Goal: Task Accomplishment & Management: Use online tool/utility

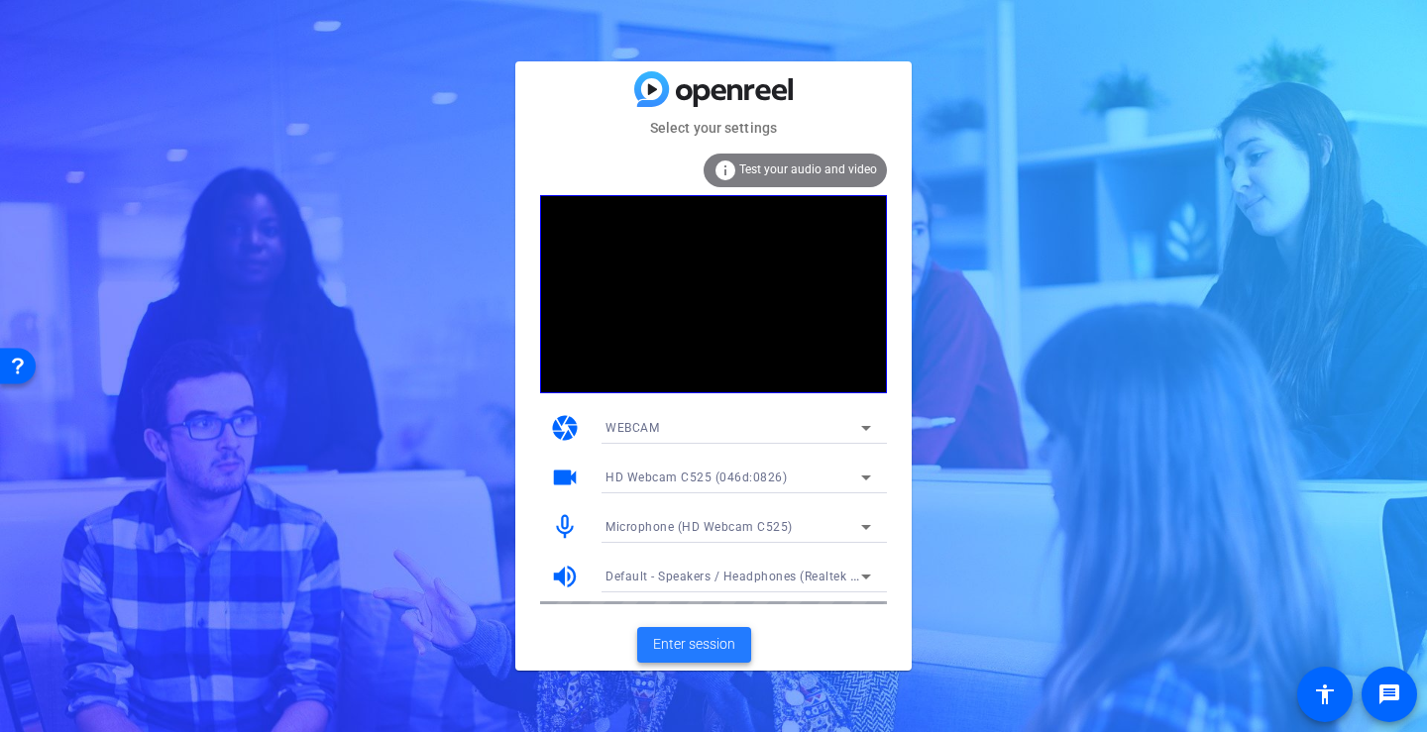
click at [698, 644] on span "Enter session" at bounding box center [694, 644] width 82 height 21
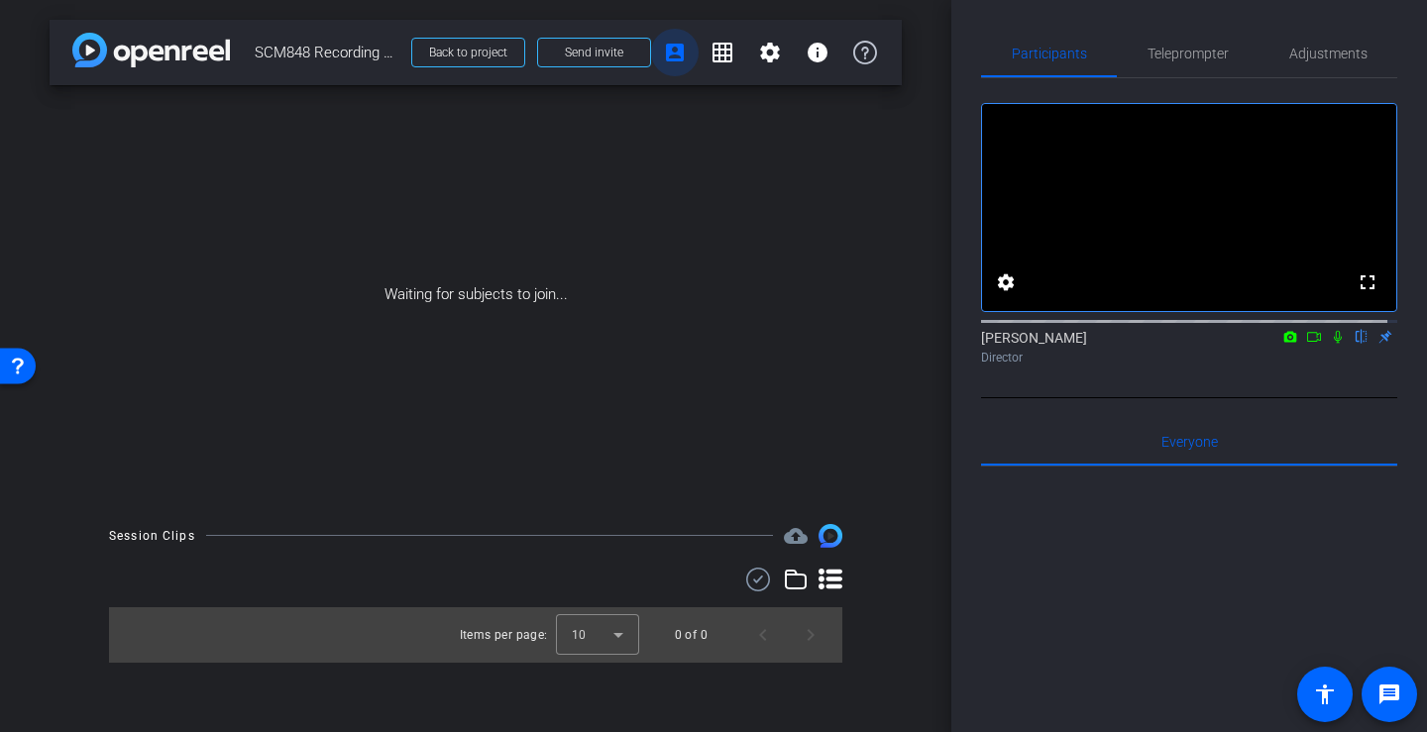
click at [681, 49] on mat-icon "account_box" at bounding box center [675, 53] width 24 height 24
click at [613, 51] on span "Send invite" at bounding box center [594, 53] width 58 height 16
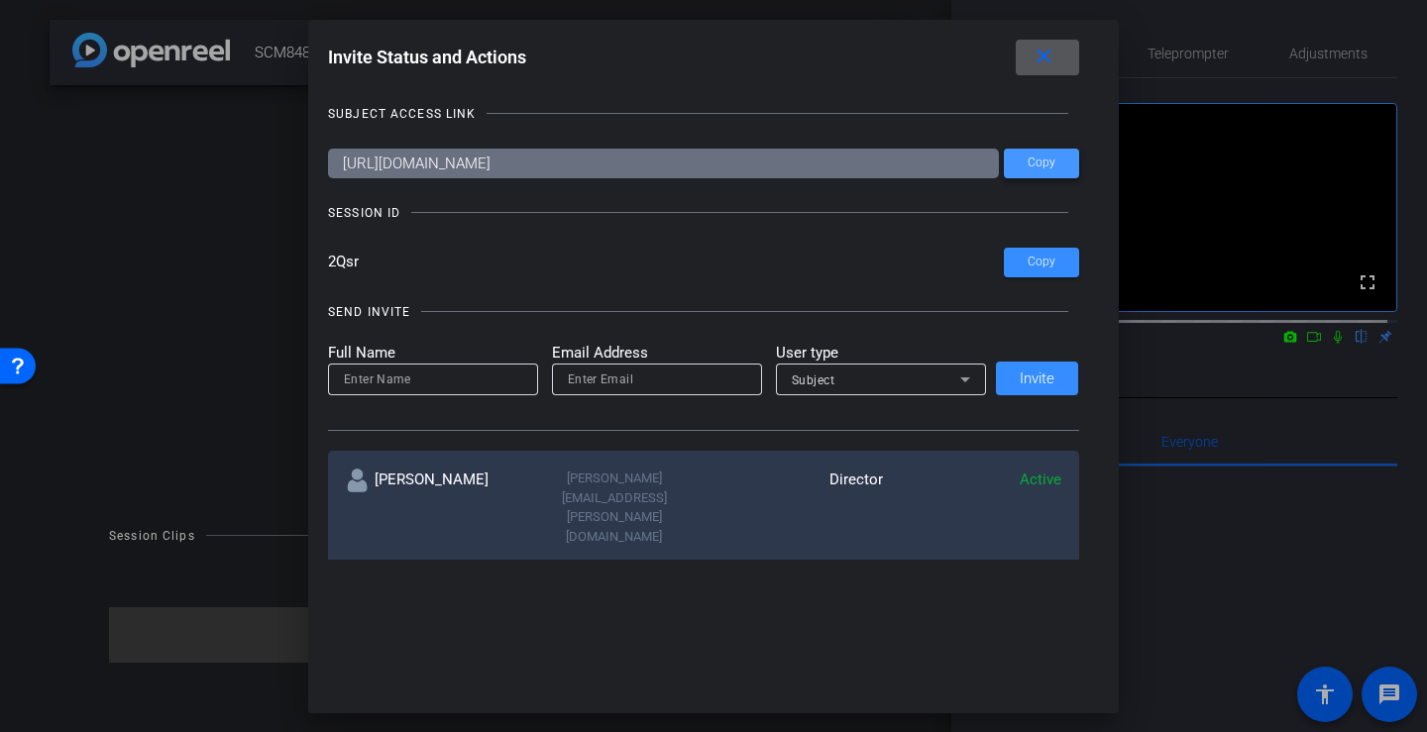
click at [1036, 156] on span "Copy" at bounding box center [1042, 163] width 28 height 15
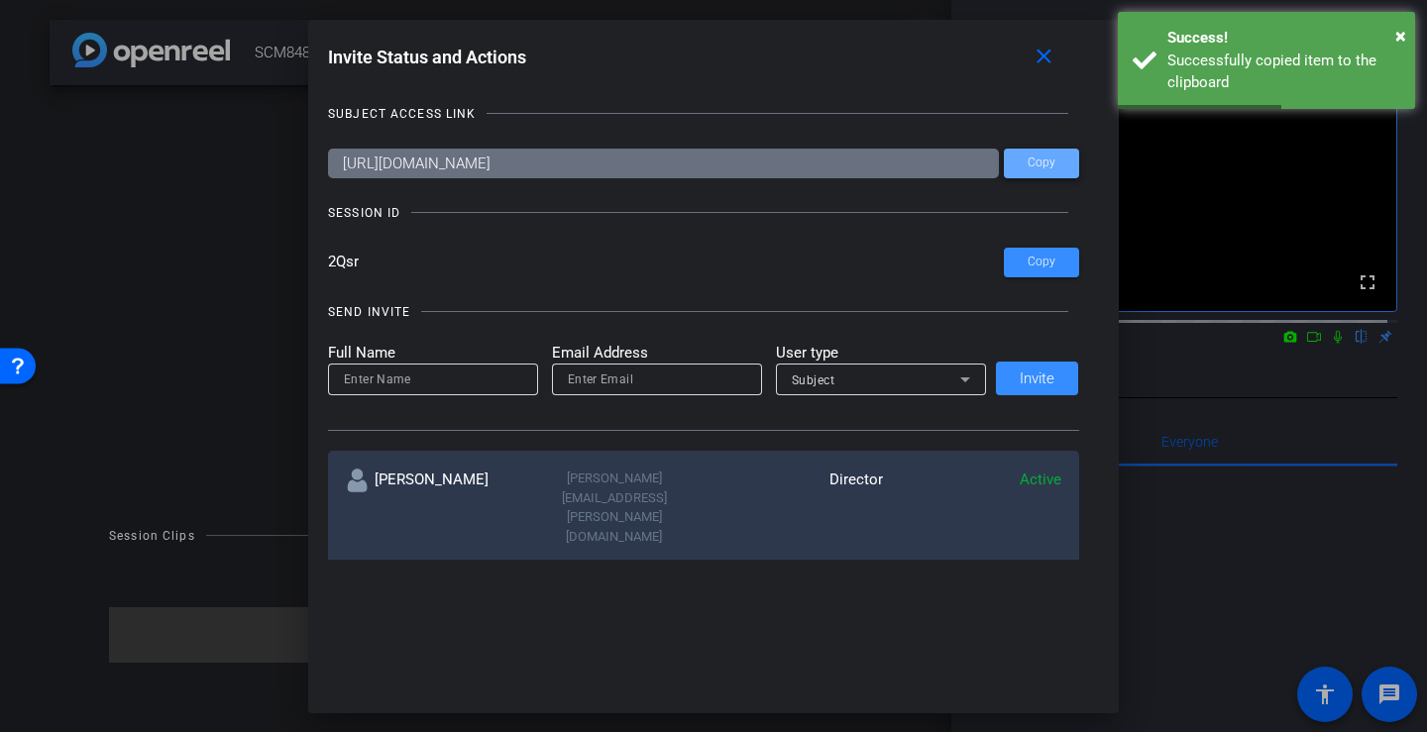
click at [1053, 168] on span at bounding box center [1041, 164] width 75 height 48
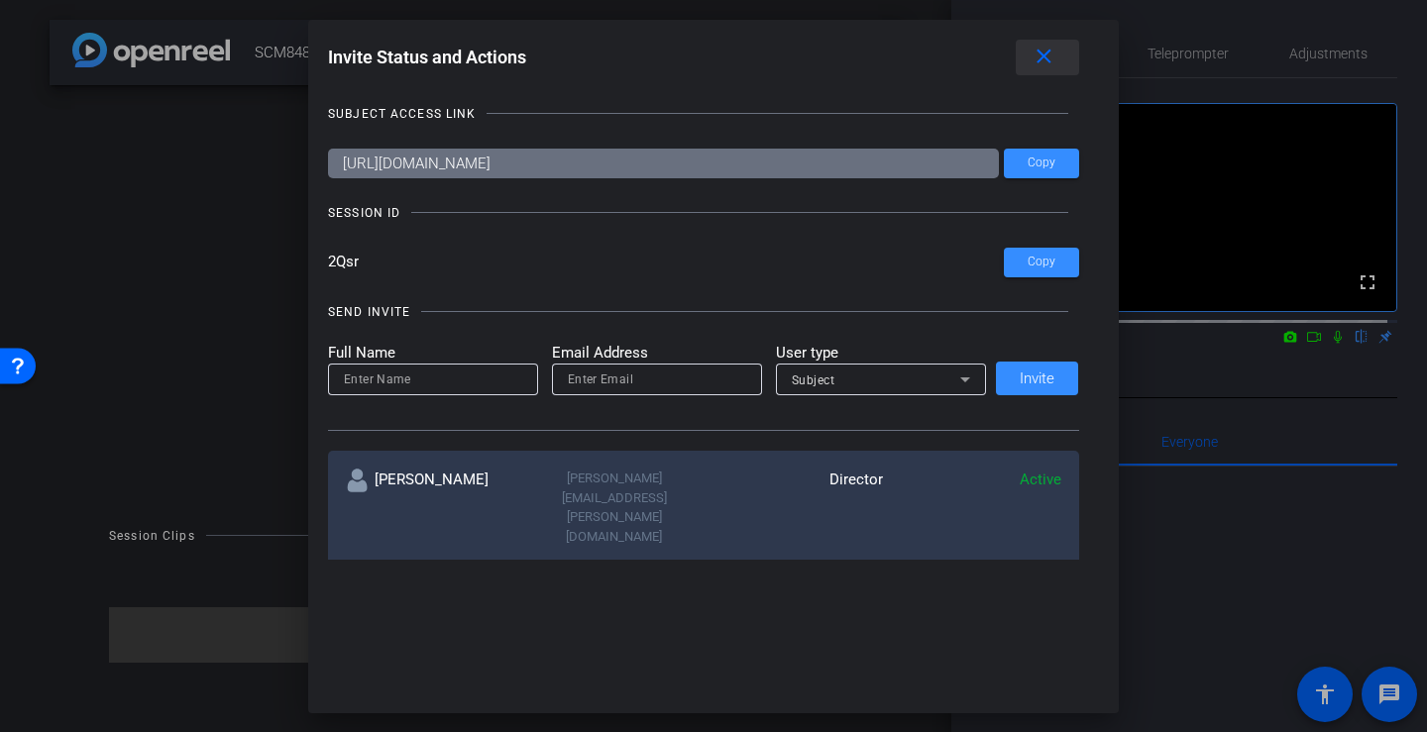
click at [1053, 53] on mat-icon "close" at bounding box center [1044, 57] width 25 height 25
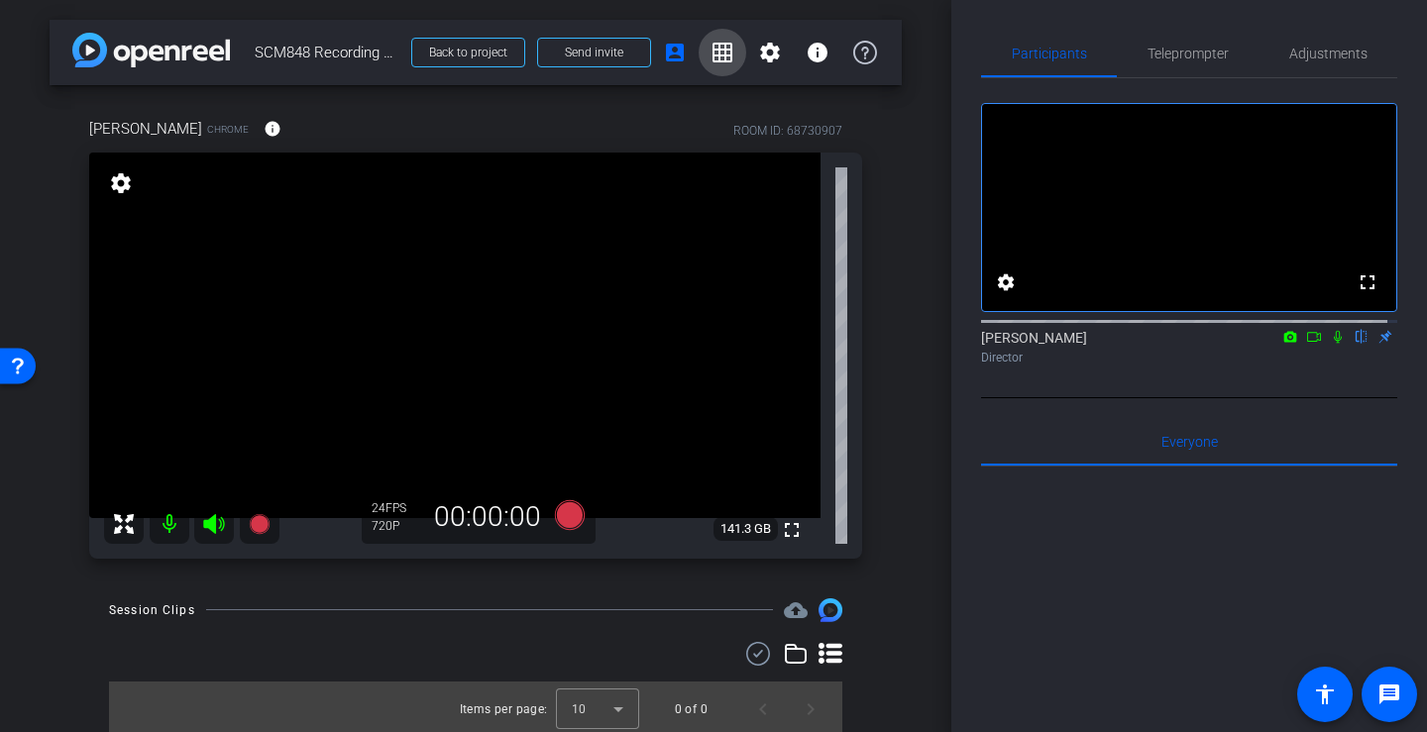
click at [711, 50] on mat-icon "grid_on" at bounding box center [723, 53] width 24 height 24
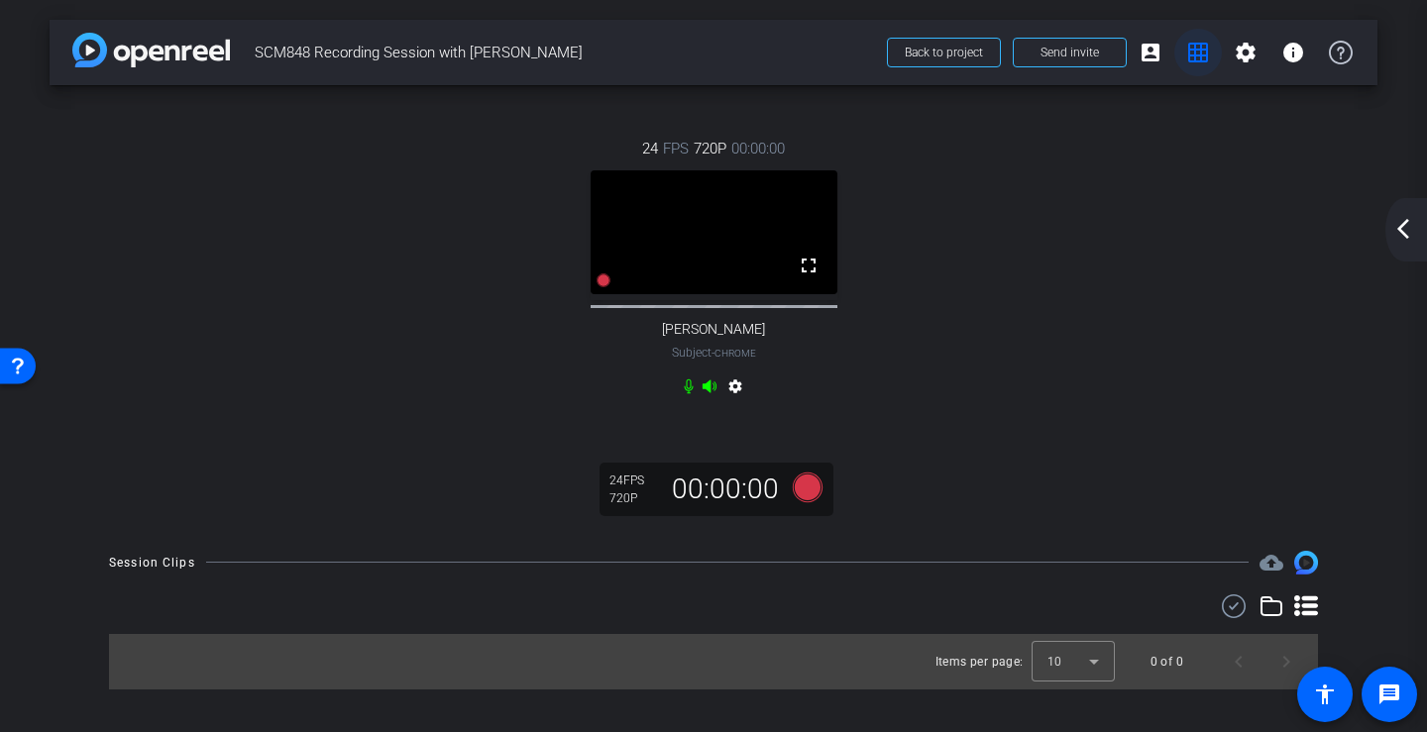
click at [1204, 49] on mat-icon "grid_on" at bounding box center [1198, 53] width 24 height 24
click at [1076, 47] on span "Send invite" at bounding box center [1070, 53] width 58 height 16
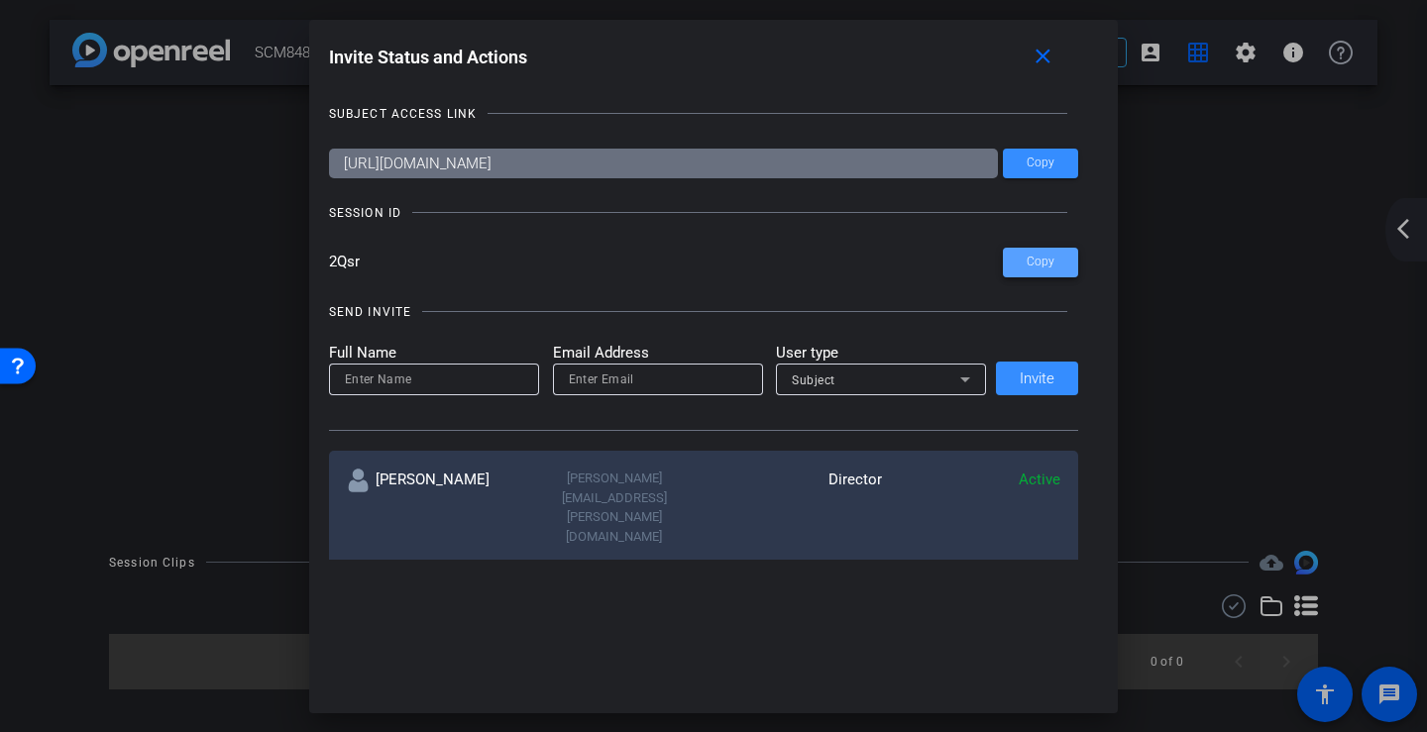
click at [1041, 260] on span "Copy" at bounding box center [1041, 262] width 28 height 15
click at [1053, 53] on mat-icon "close" at bounding box center [1043, 57] width 25 height 25
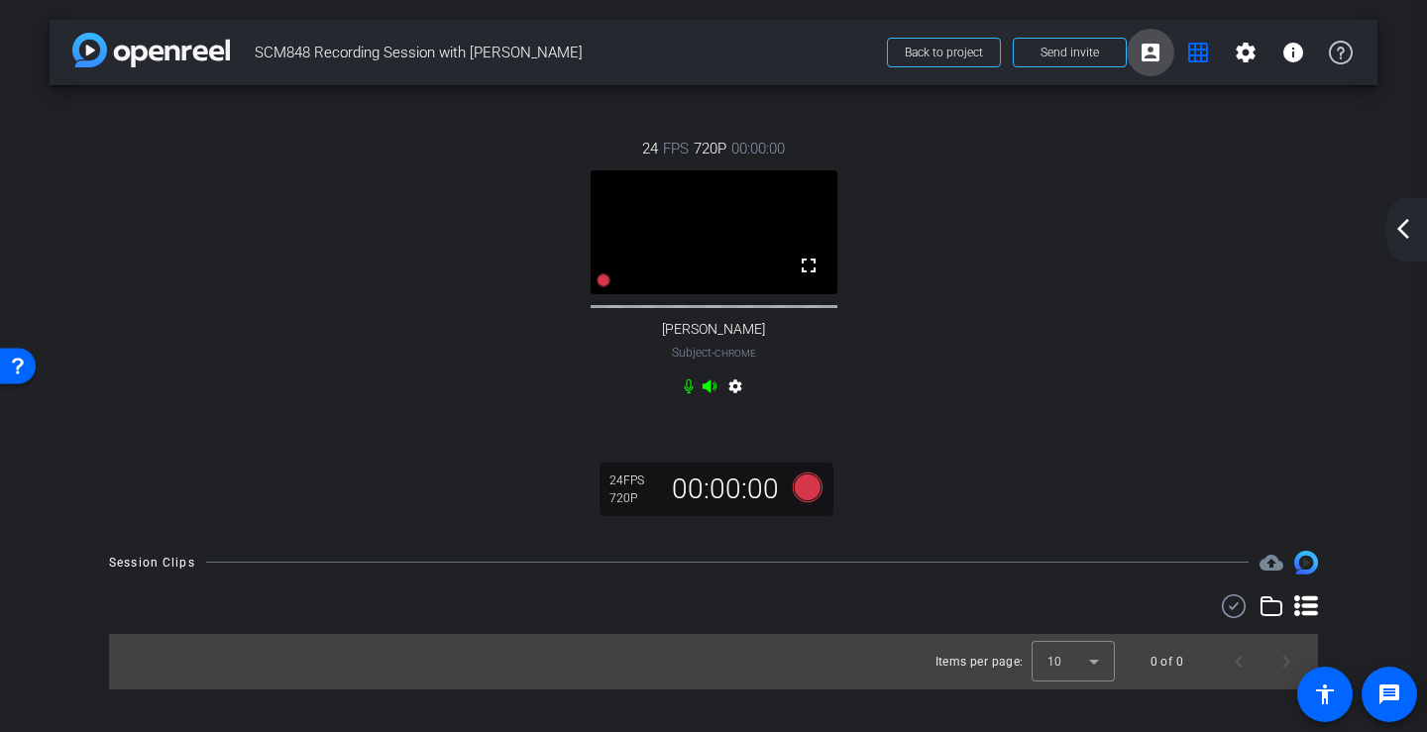
click at [1156, 44] on mat-icon "account_box" at bounding box center [1151, 53] width 24 height 24
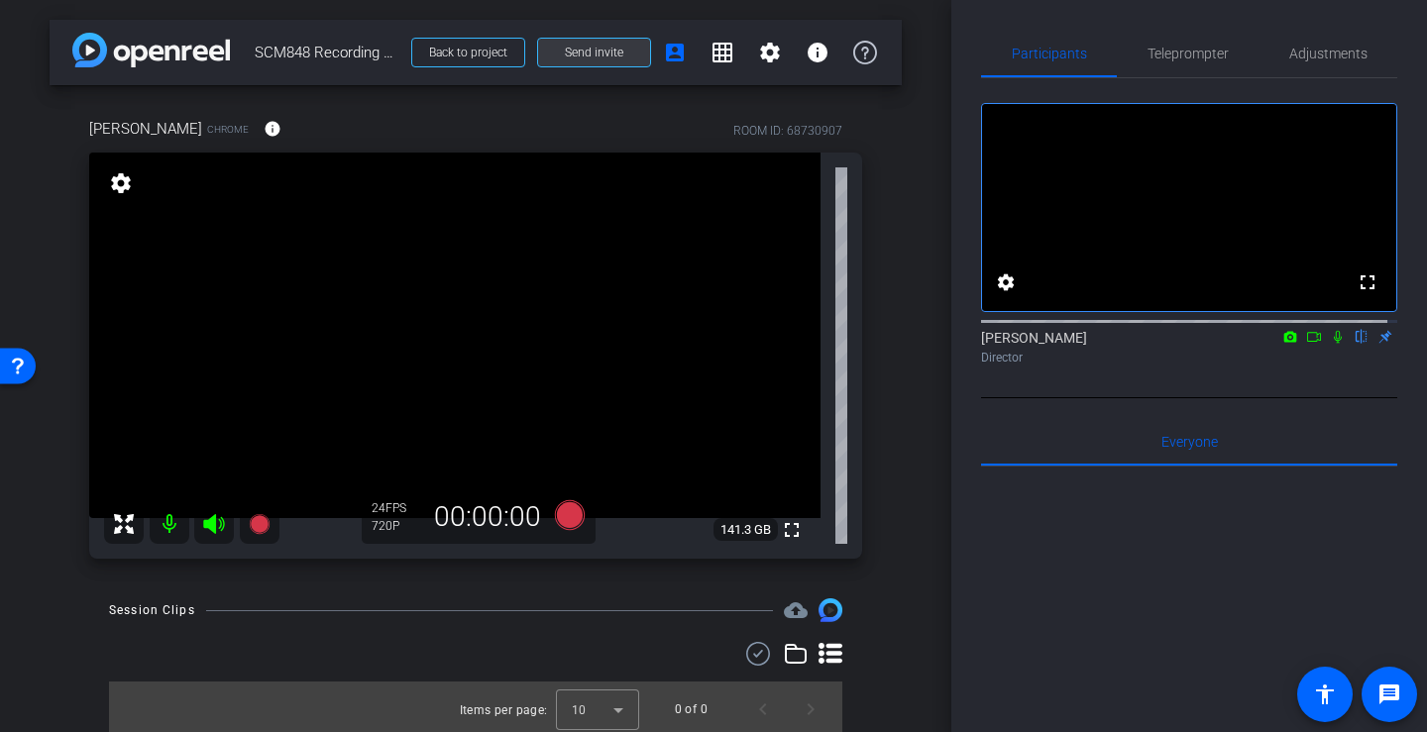
click at [608, 44] on span at bounding box center [594, 53] width 112 height 48
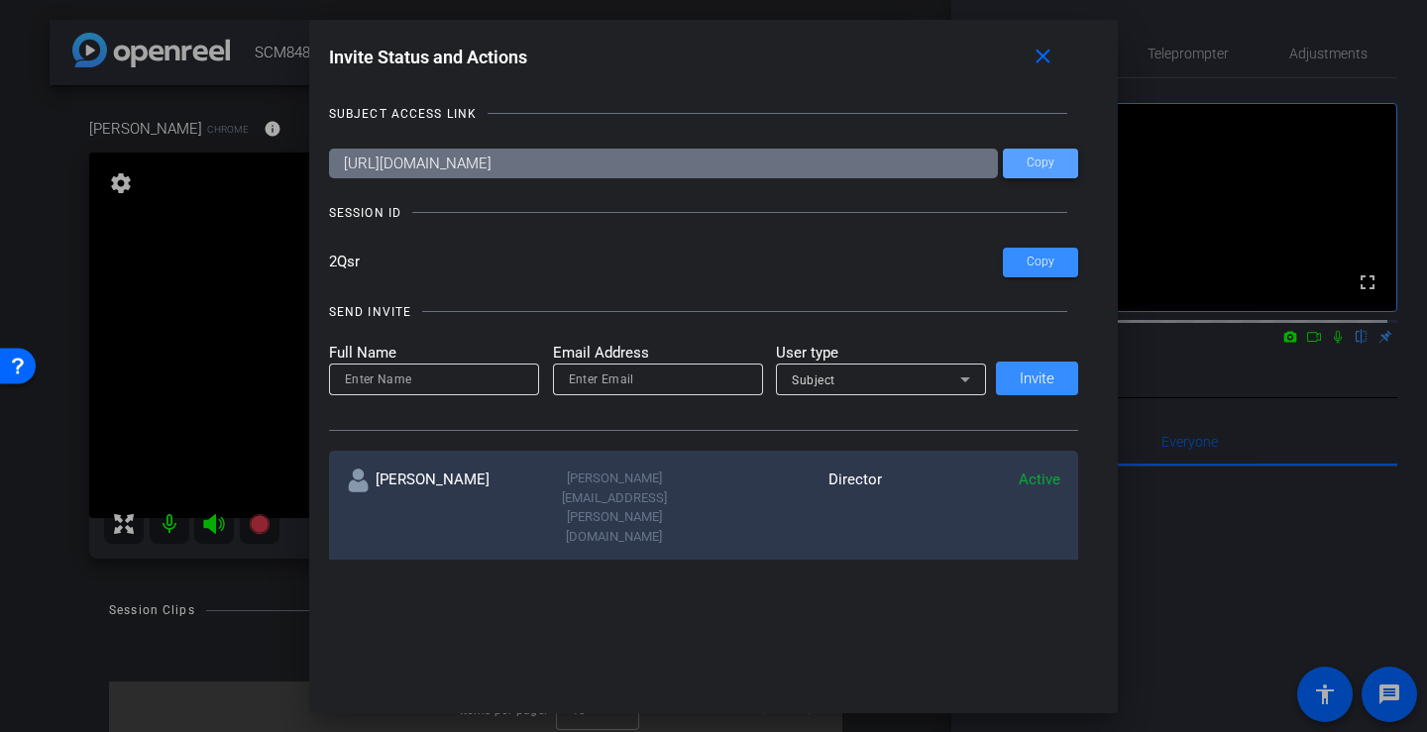
click at [1034, 162] on span "Copy" at bounding box center [1041, 163] width 28 height 15
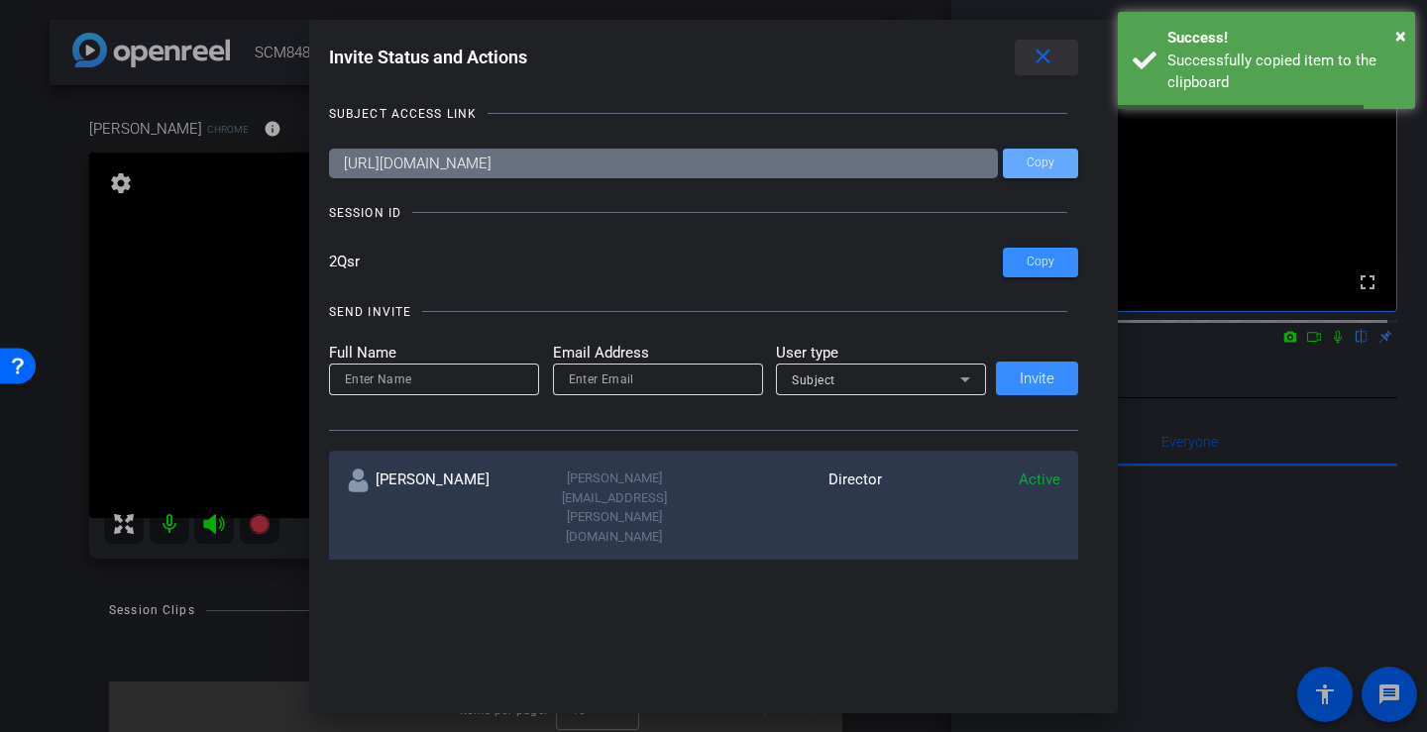
click at [1049, 56] on mat-icon "close" at bounding box center [1043, 57] width 25 height 25
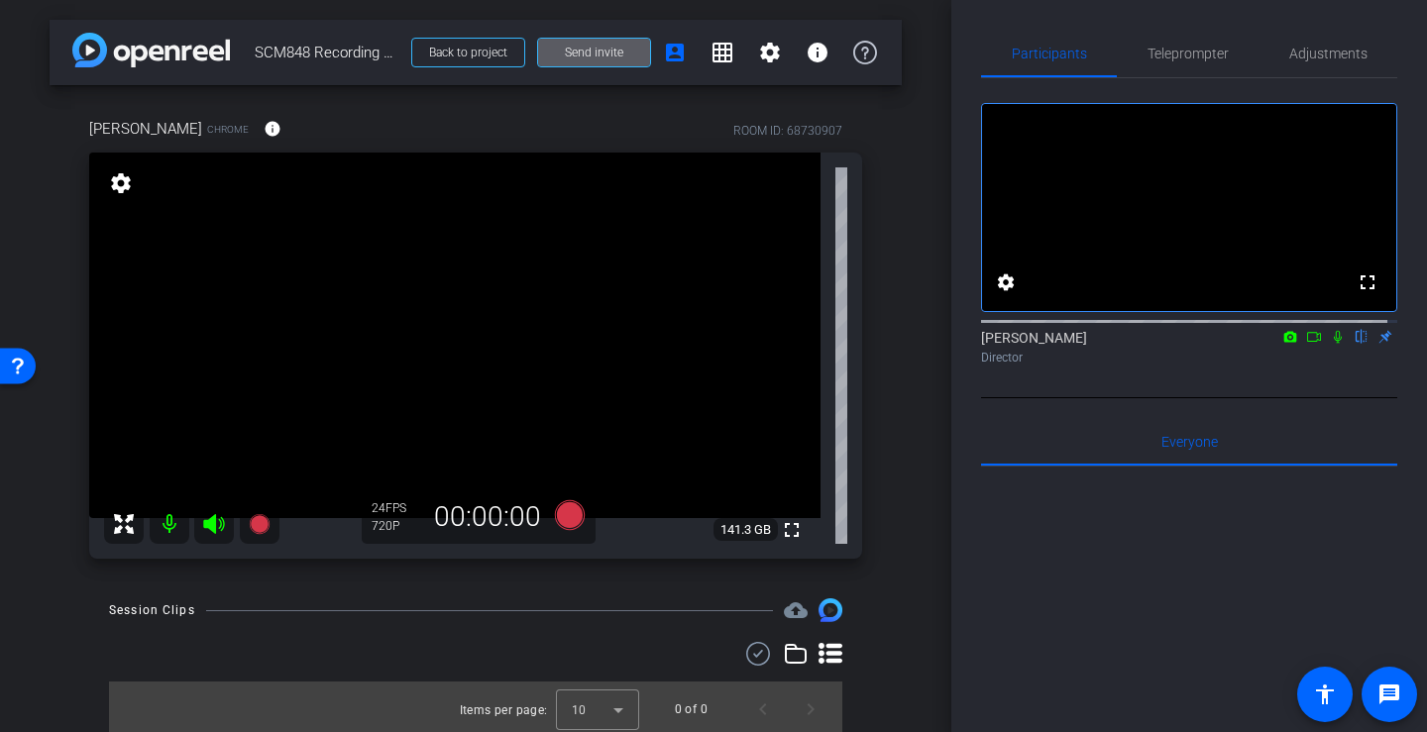
click at [613, 52] on span at bounding box center [594, 53] width 112 height 48
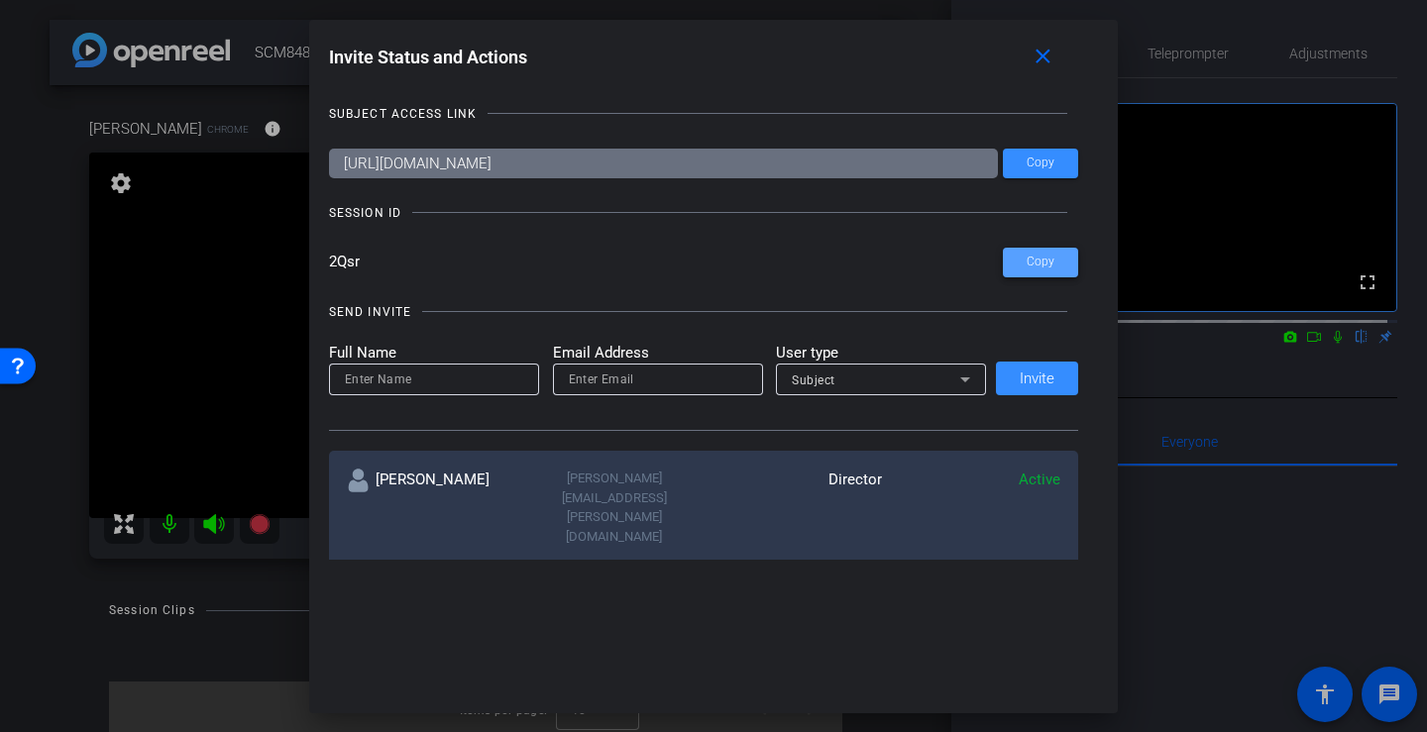
click at [1051, 264] on span at bounding box center [1040, 263] width 75 height 48
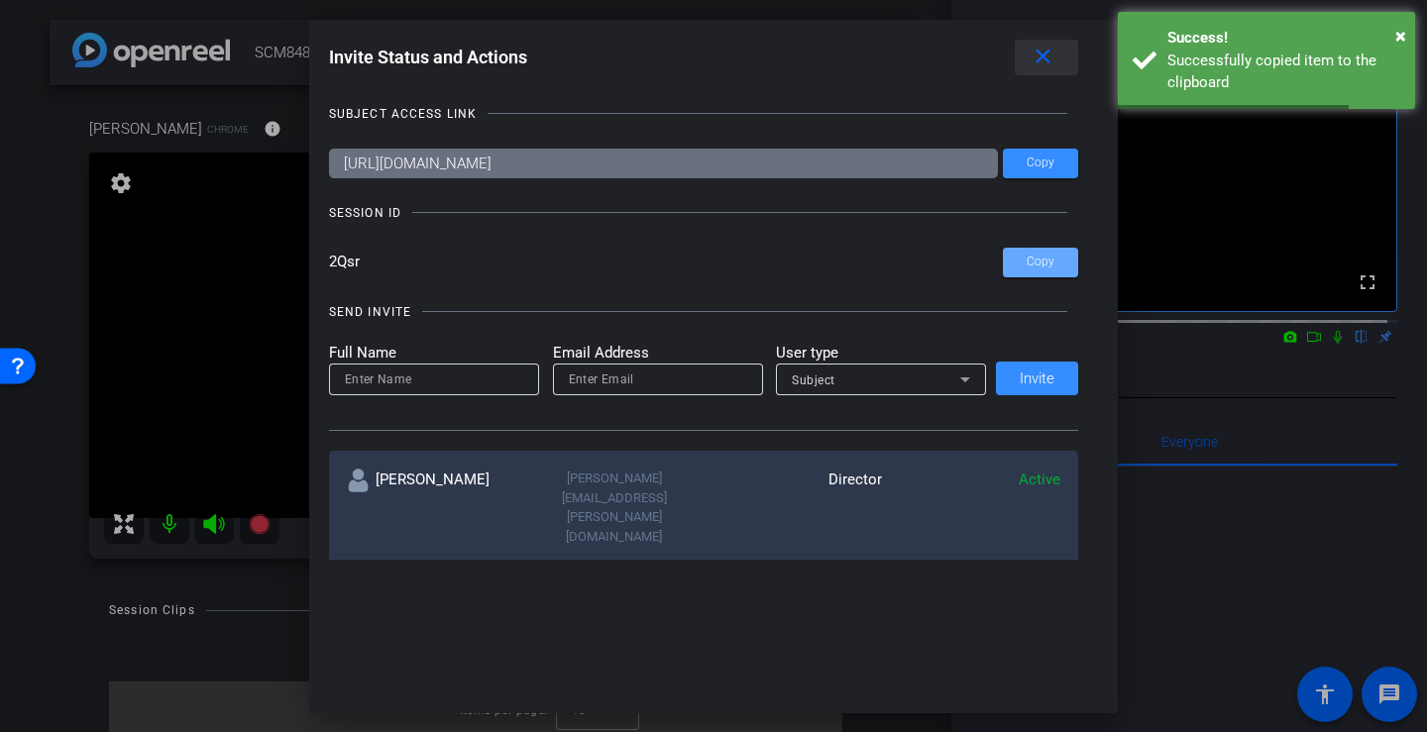
click at [1048, 50] on mat-icon "close" at bounding box center [1043, 57] width 25 height 25
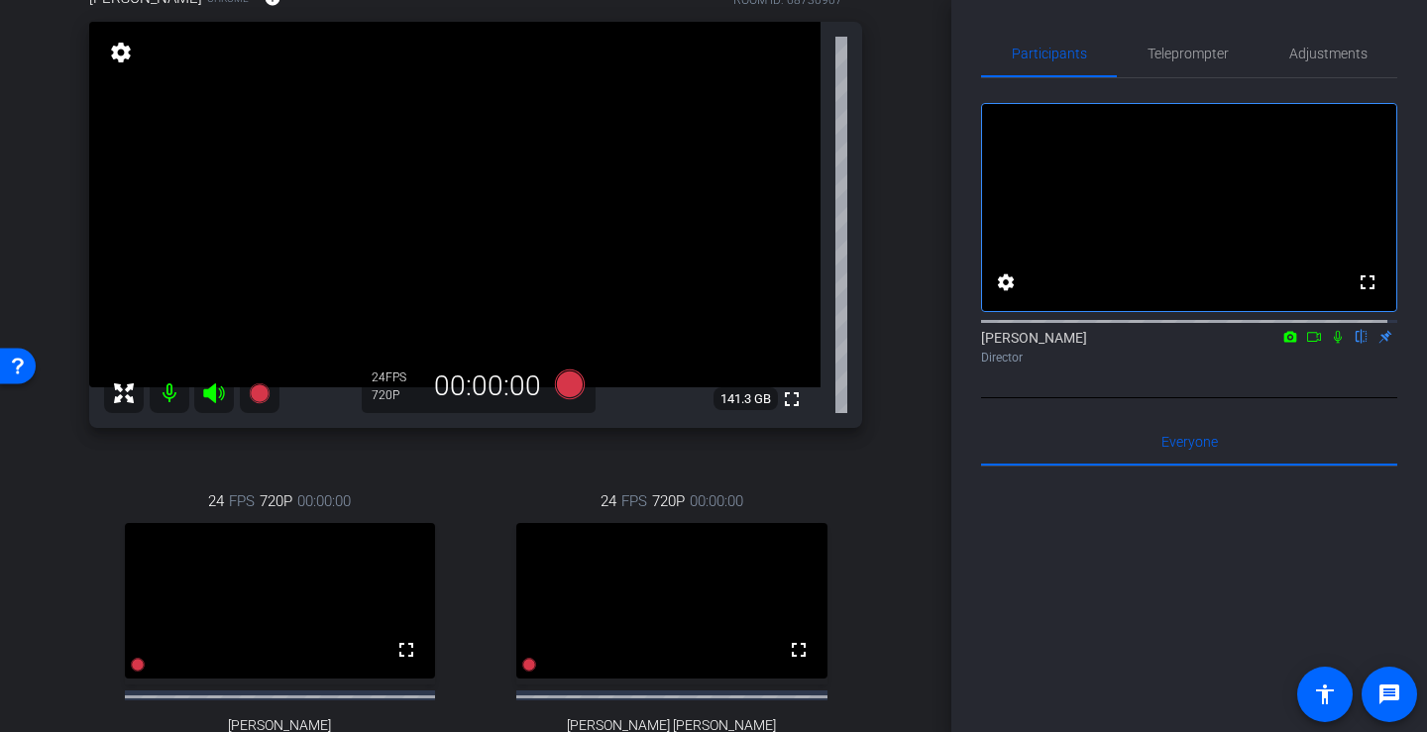
scroll to position [329, 0]
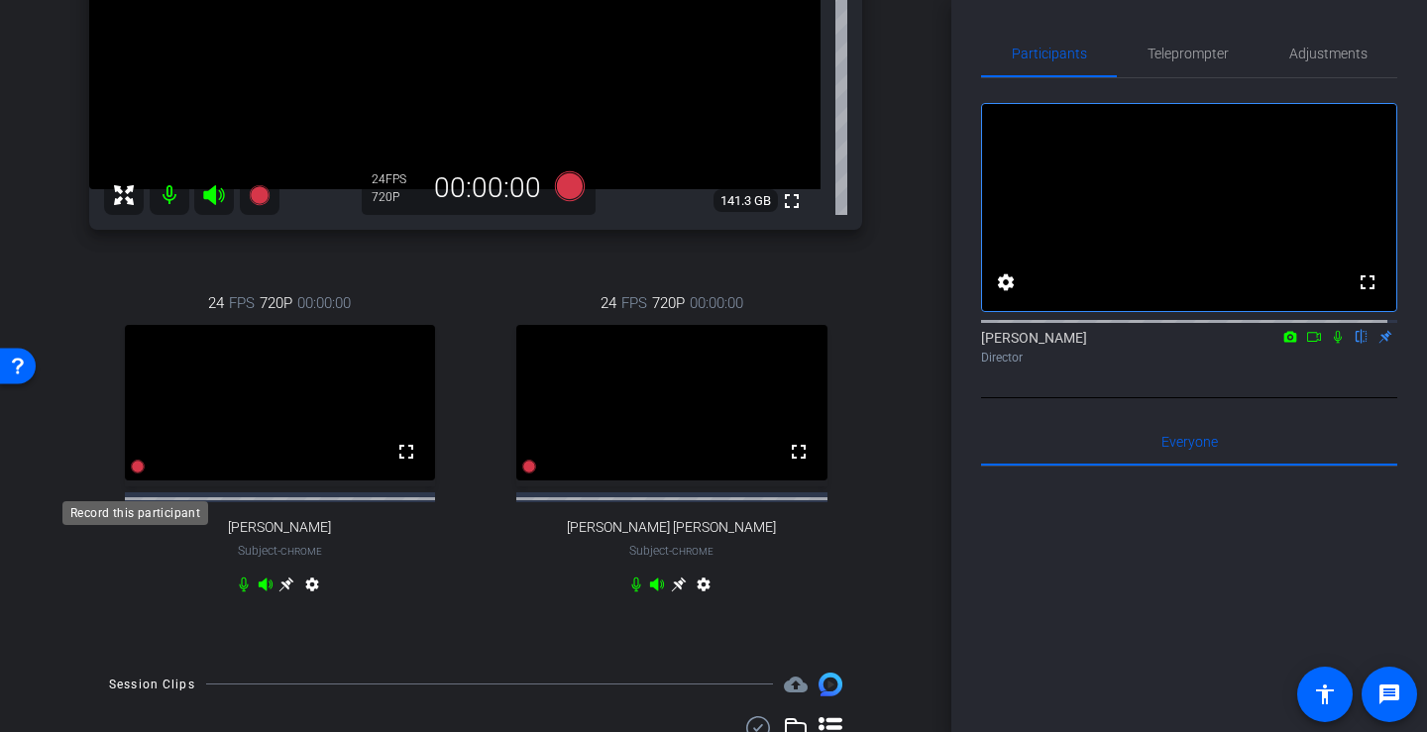
click at [136, 474] on icon at bounding box center [138, 467] width 14 height 14
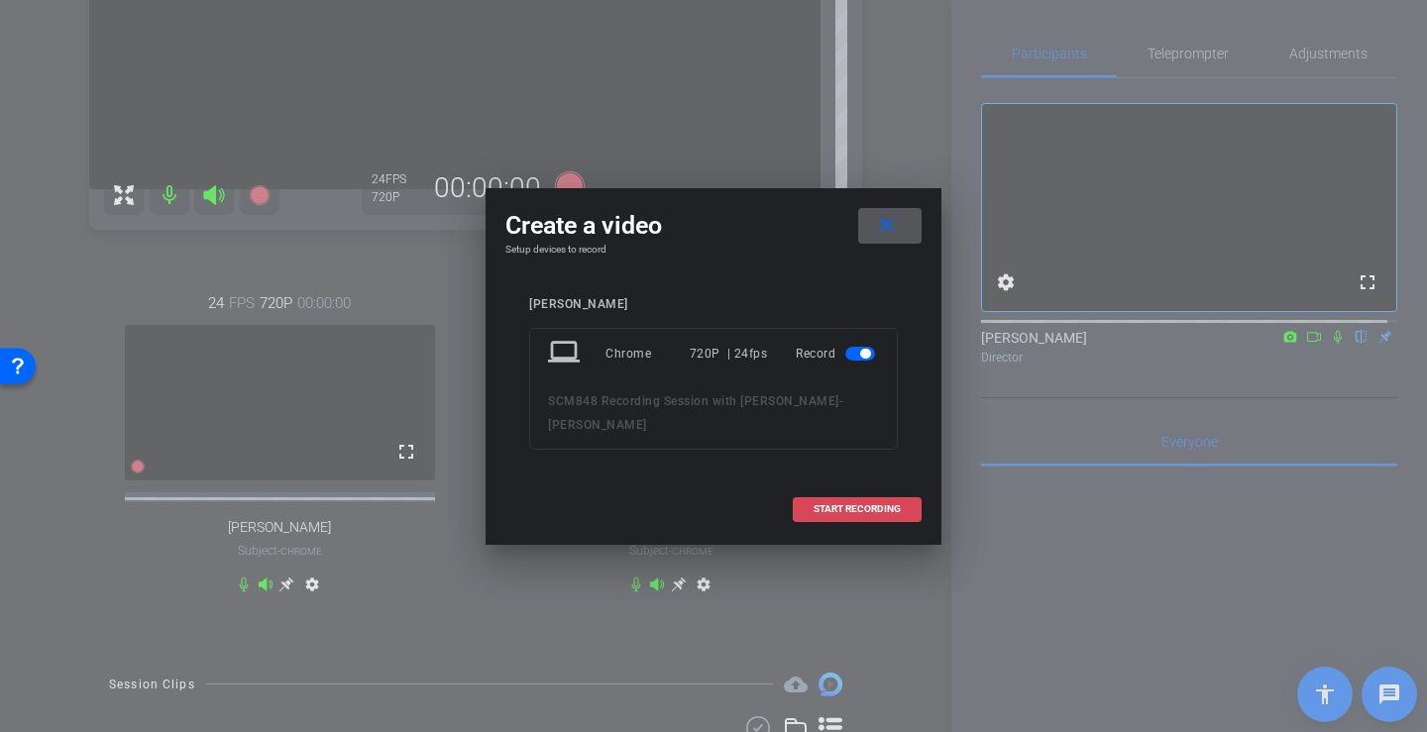
click at [878, 504] on span "START RECORDING" at bounding box center [857, 509] width 87 height 10
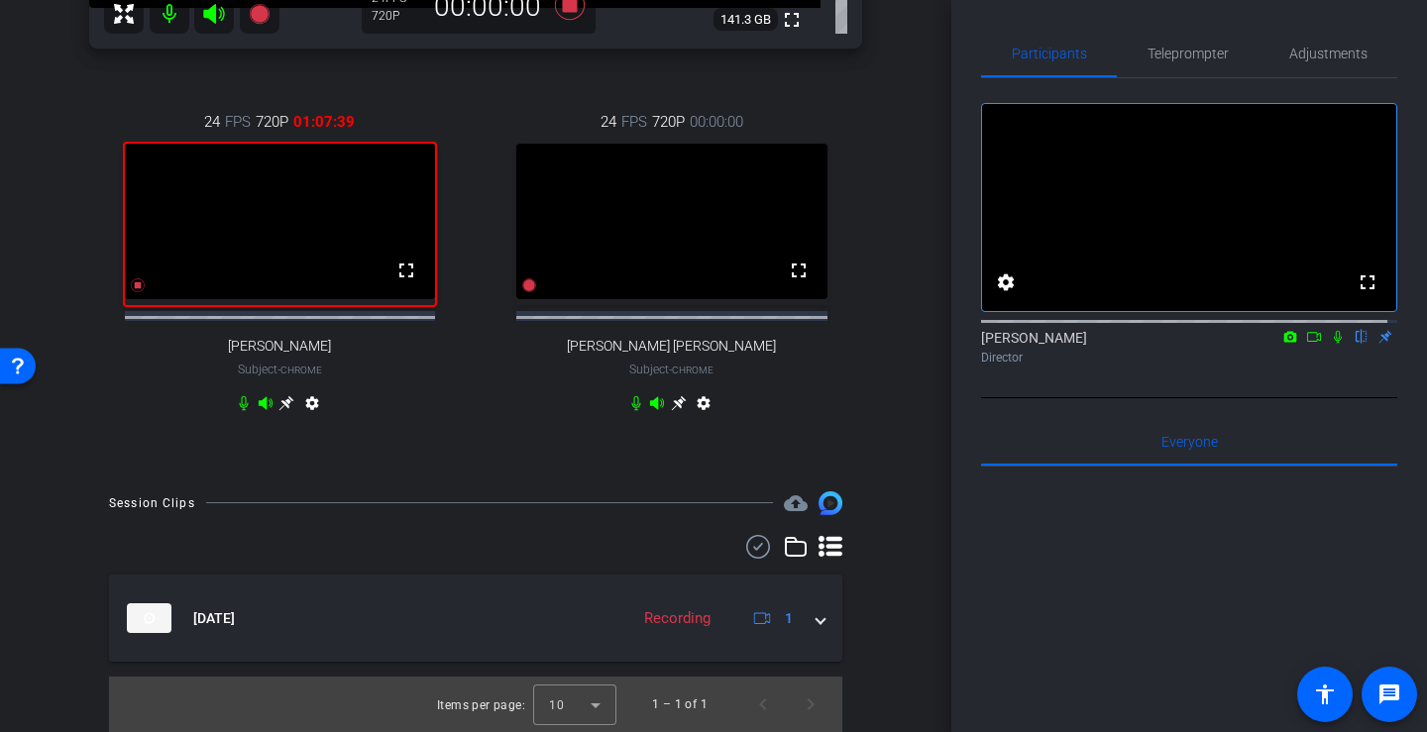
scroll to position [431, 0]
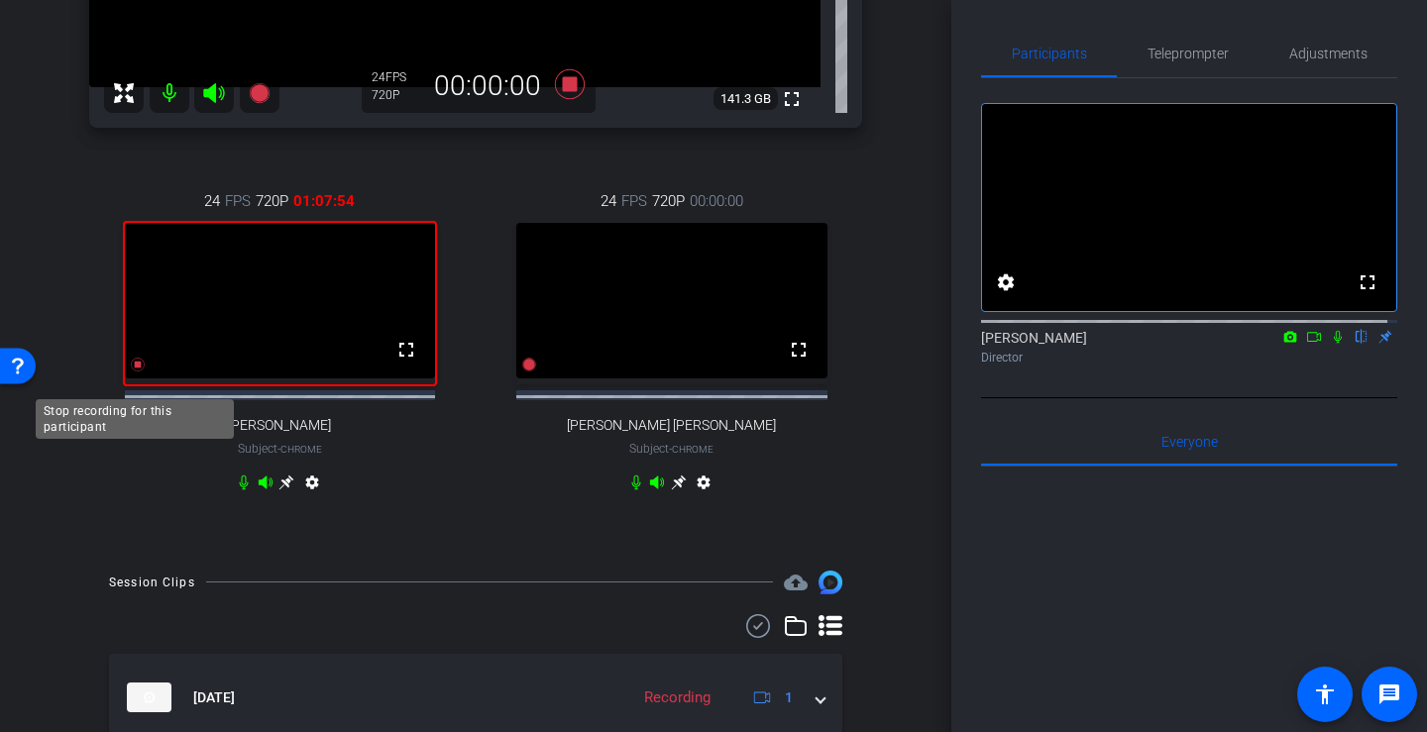
click at [136, 372] on icon at bounding box center [138, 365] width 14 height 14
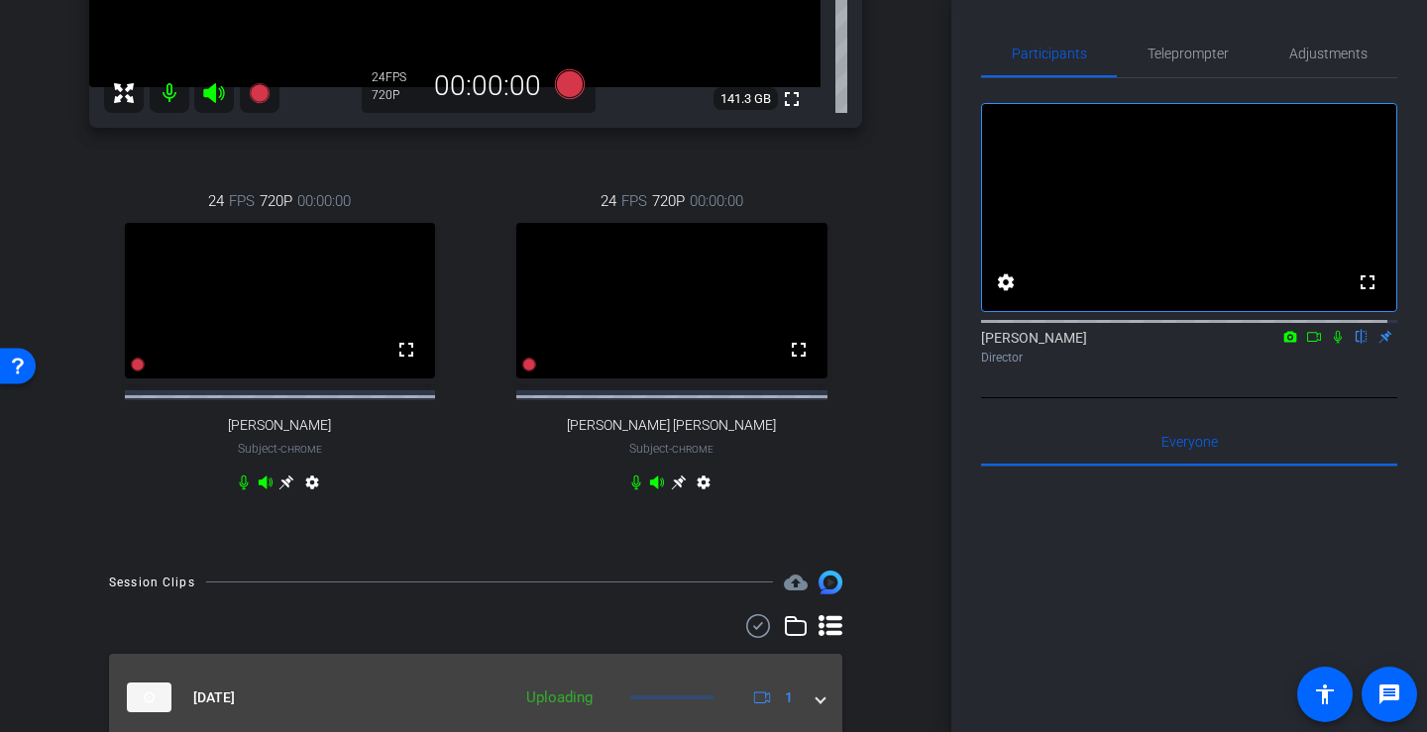
scroll to position [530, 0]
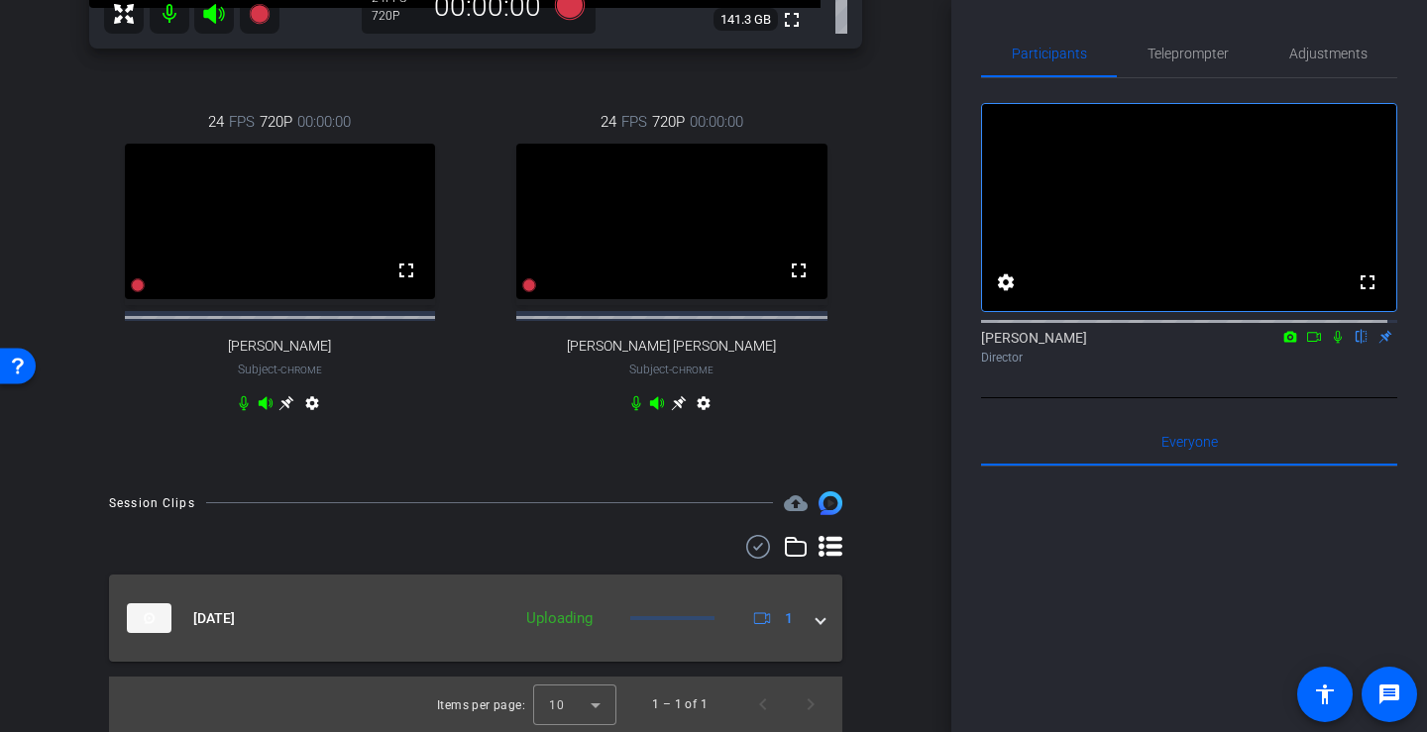
click at [817, 615] on span at bounding box center [821, 618] width 8 height 21
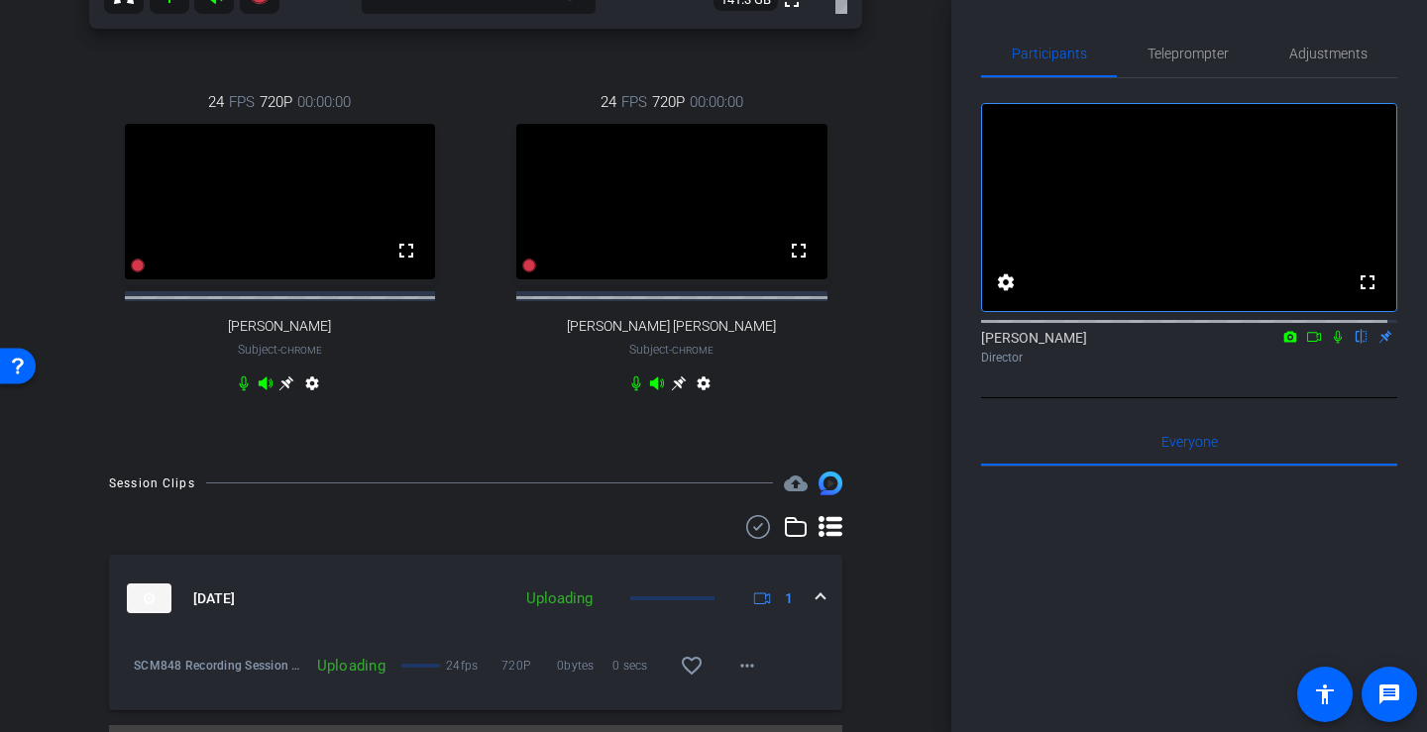
scroll to position [599, 0]
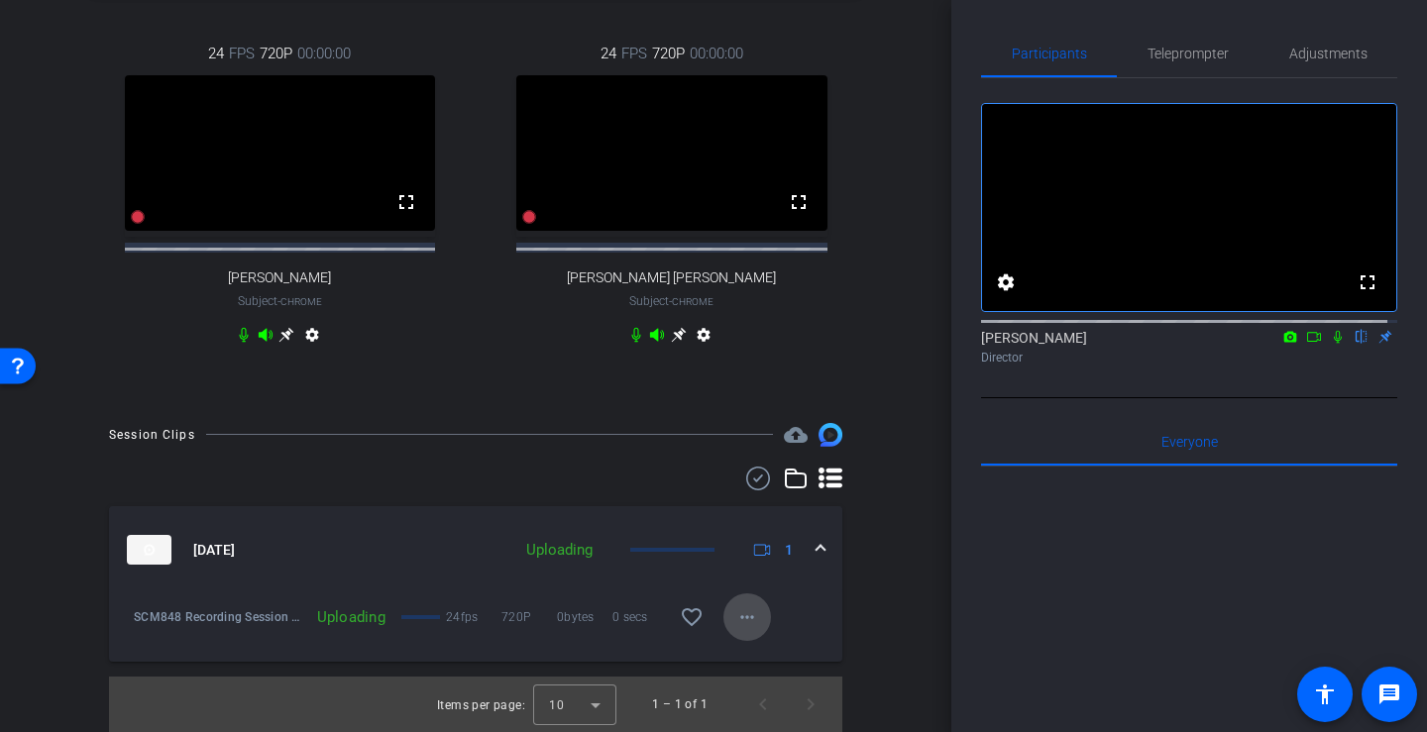
click at [735, 612] on mat-icon "more_horiz" at bounding box center [747, 618] width 24 height 24
click at [870, 603] on div at bounding box center [713, 366] width 1427 height 732
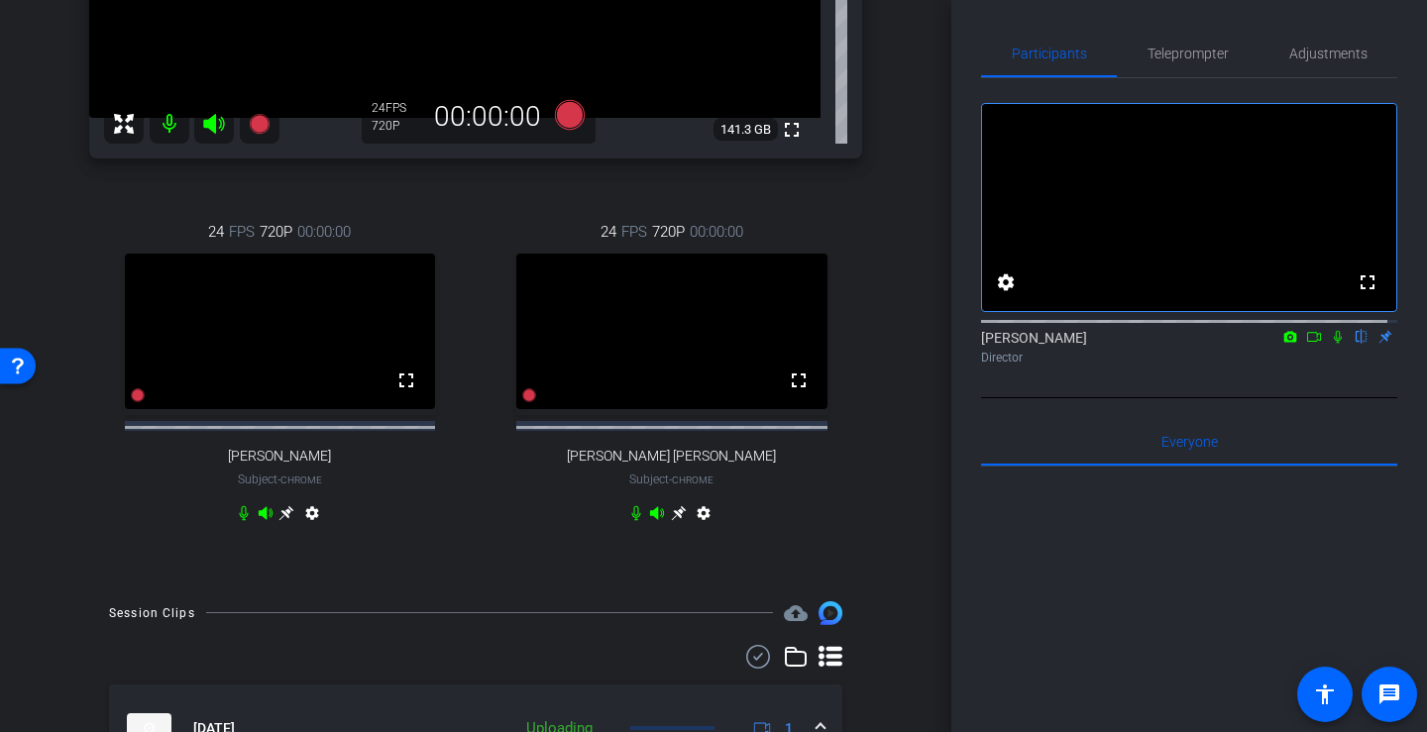
click at [311, 529] on mat-icon "settings" at bounding box center [312, 517] width 24 height 24
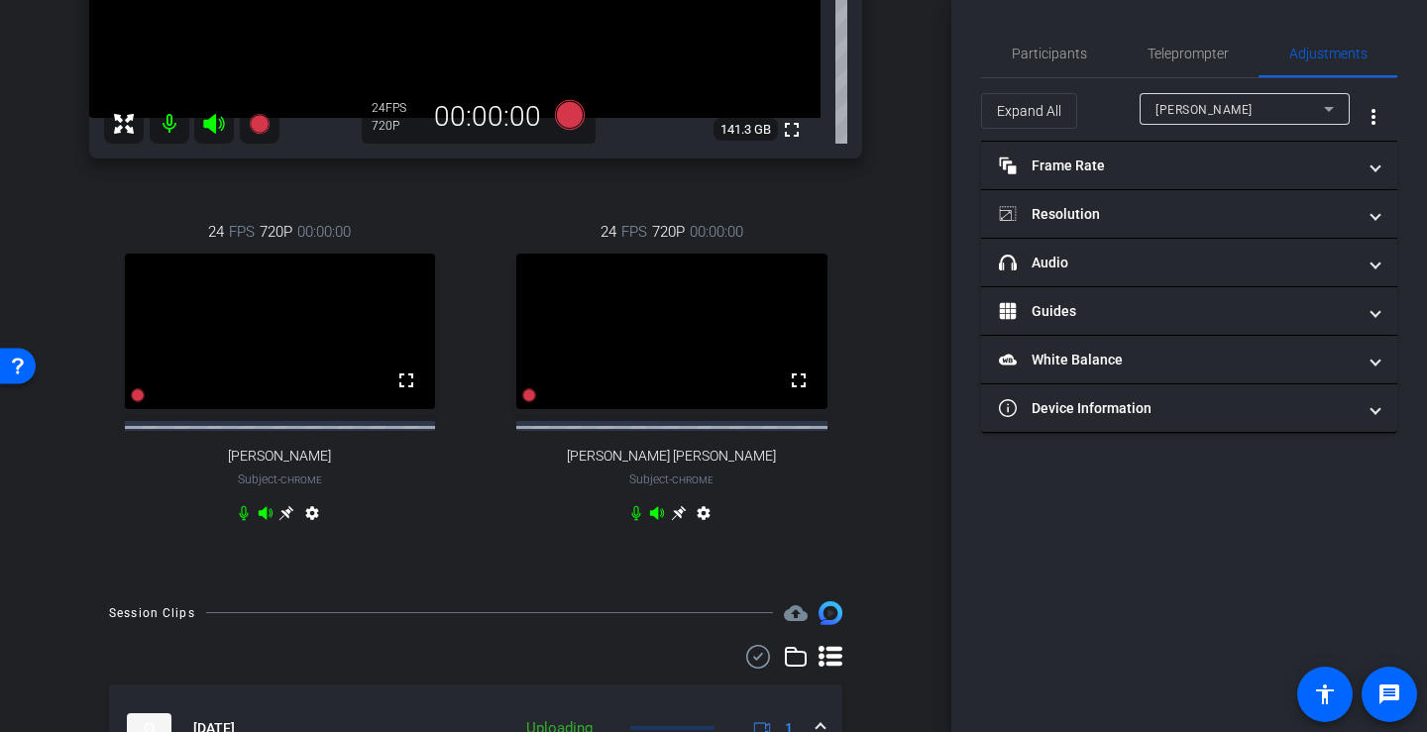
click at [313, 529] on mat-icon "settings" at bounding box center [312, 517] width 24 height 24
click at [1349, 529] on div "Participants Teleprompter Adjustments settings [PERSON_NAME] flip Director Ever…" at bounding box center [1189, 366] width 476 height 732
click at [1046, 59] on span "Participants" at bounding box center [1049, 54] width 75 height 14
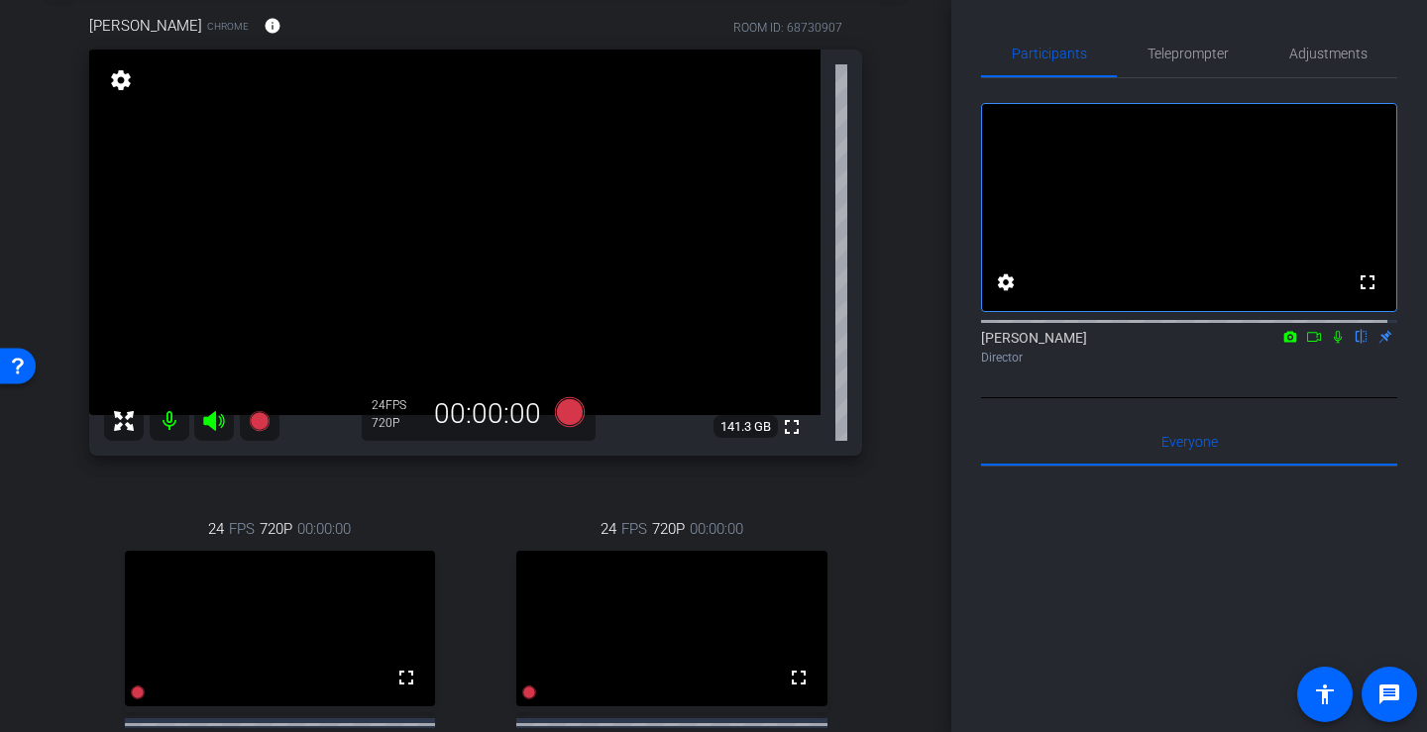
scroll to position [599, 0]
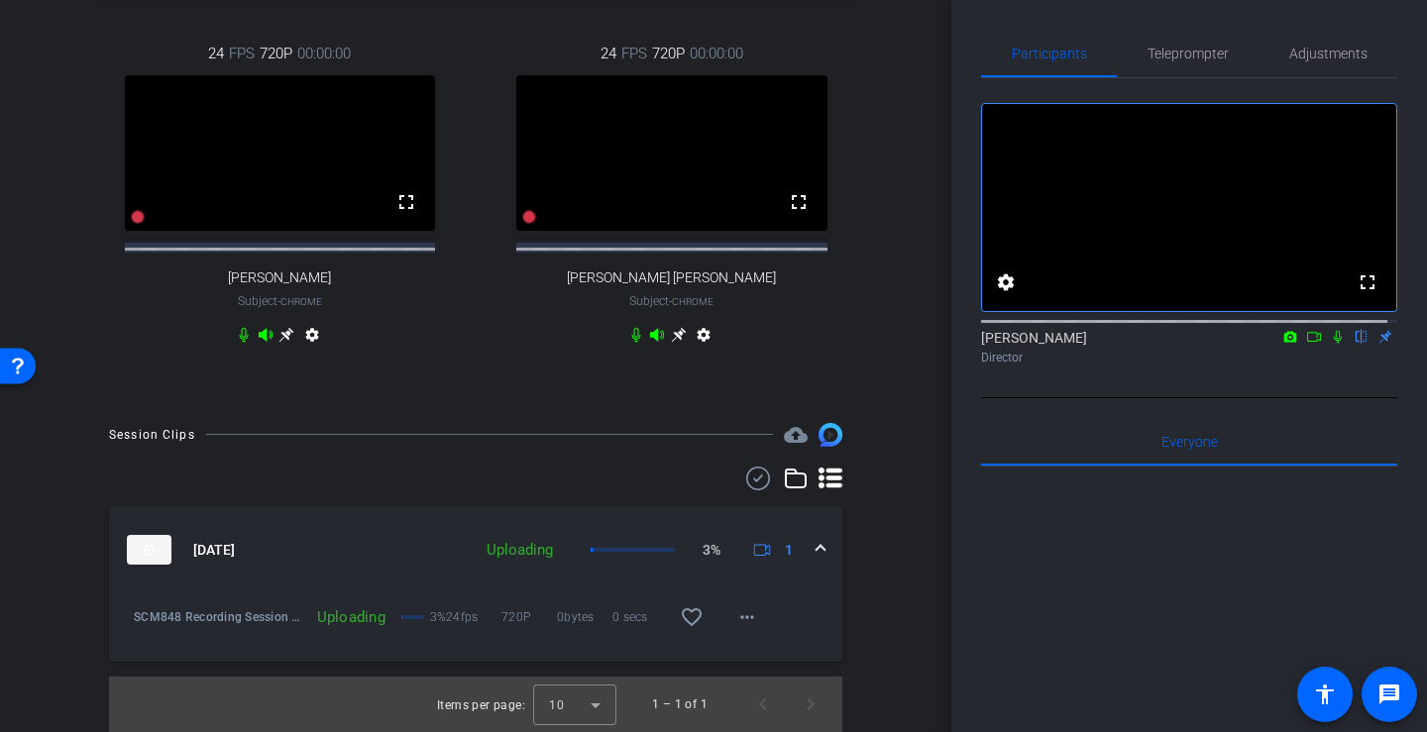
click at [817, 547] on span at bounding box center [821, 550] width 8 height 21
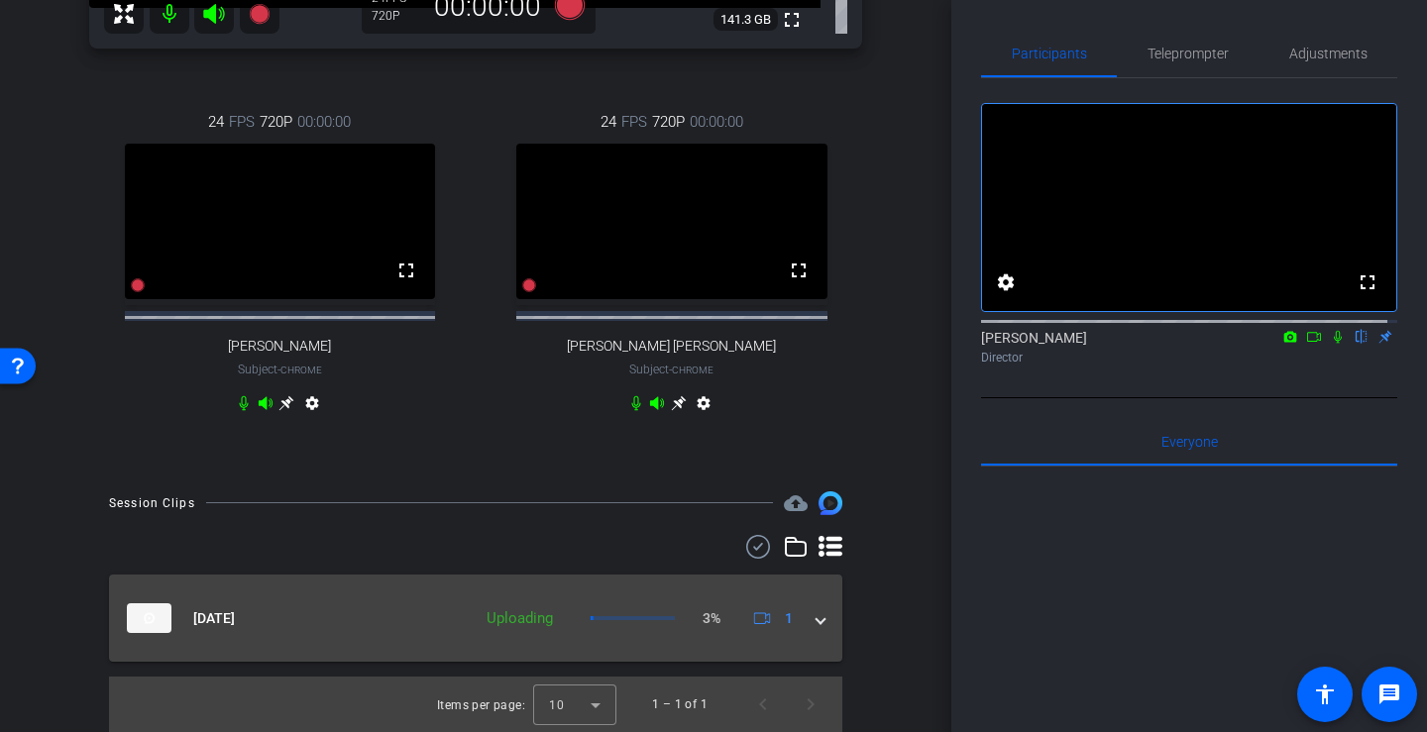
scroll to position [530, 0]
click at [817, 612] on span at bounding box center [821, 618] width 8 height 21
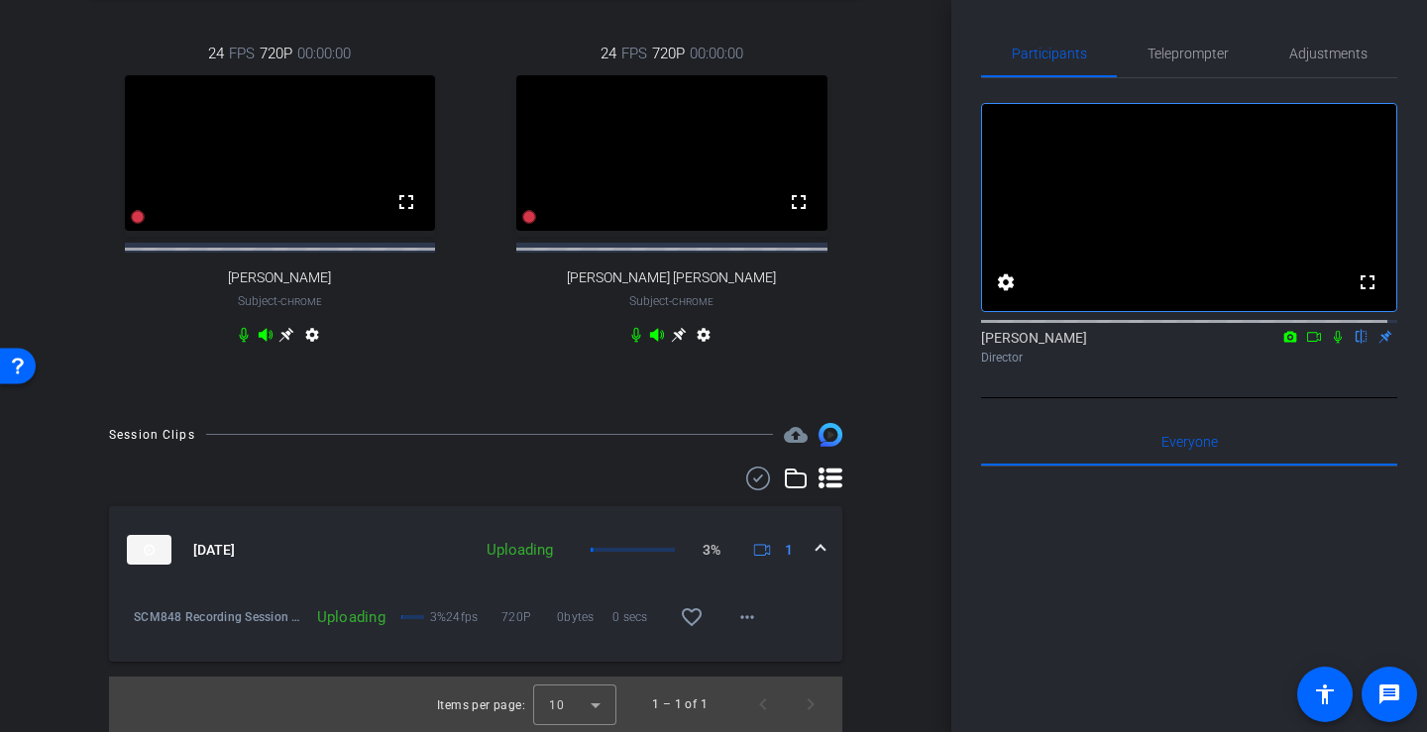
scroll to position [599, 0]
click at [735, 615] on mat-icon "more_horiz" at bounding box center [747, 618] width 24 height 24
click at [860, 602] on div at bounding box center [713, 366] width 1427 height 732
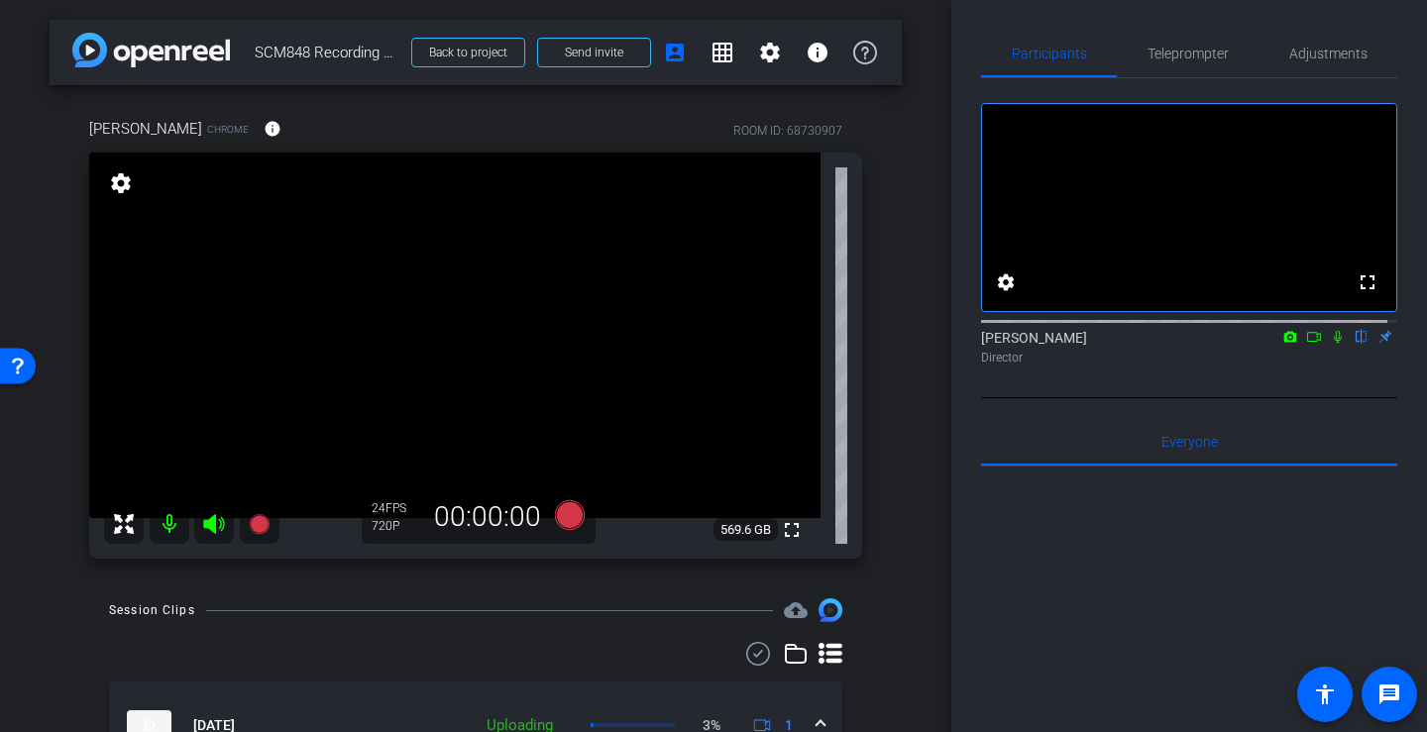
scroll to position [99, 0]
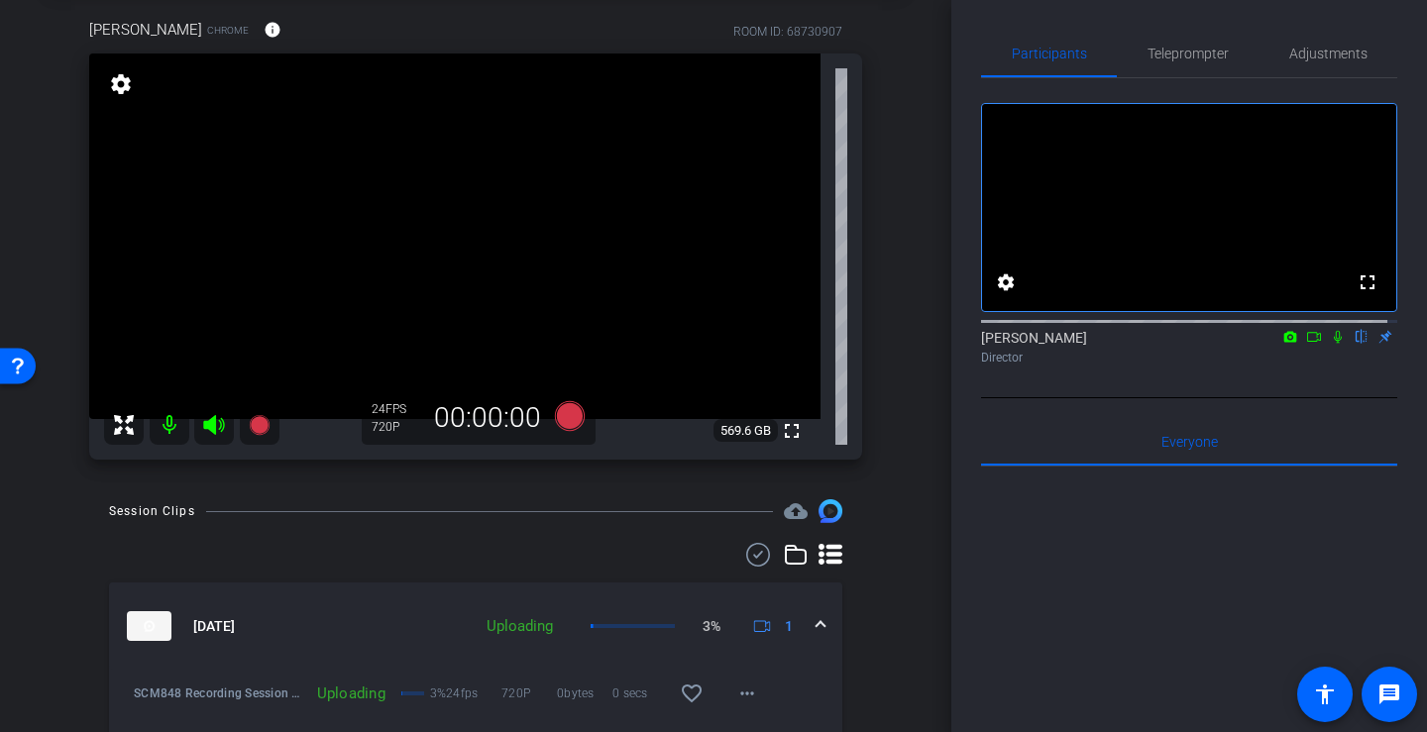
click at [1307, 344] on icon at bounding box center [1314, 337] width 16 height 14
click at [1354, 344] on icon at bounding box center [1362, 337] width 16 height 14
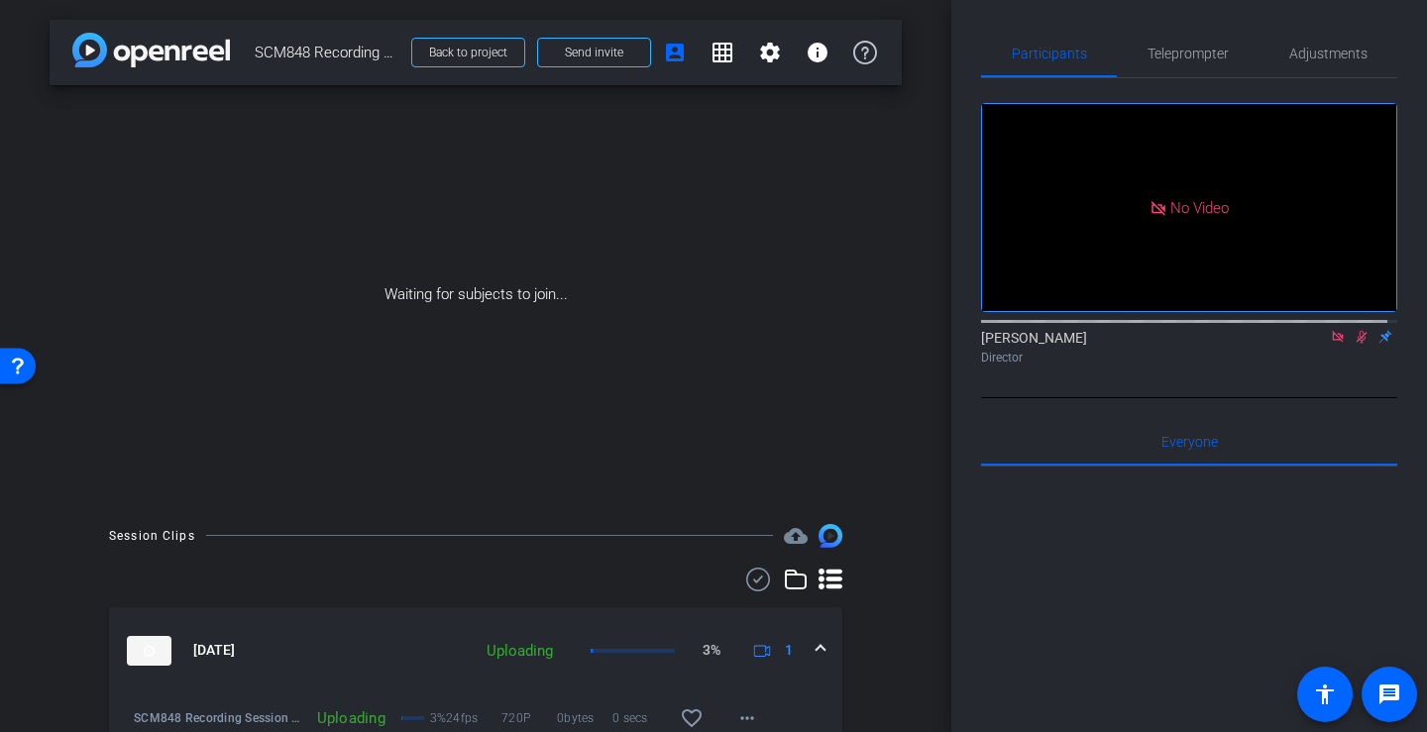
scroll to position [101, 0]
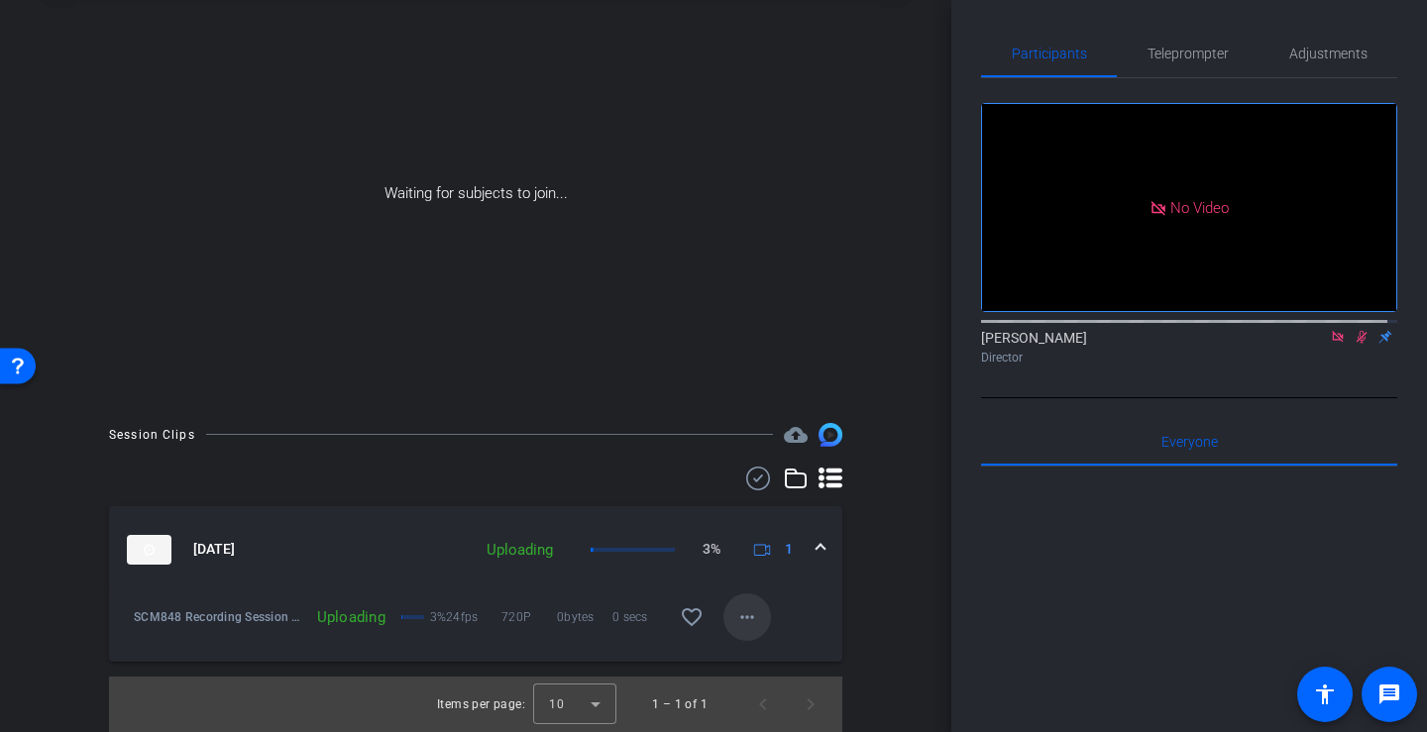
click at [740, 617] on mat-icon "more_horiz" at bounding box center [747, 618] width 24 height 24
click at [750, 655] on span "Archive clip" at bounding box center [769, 658] width 79 height 24
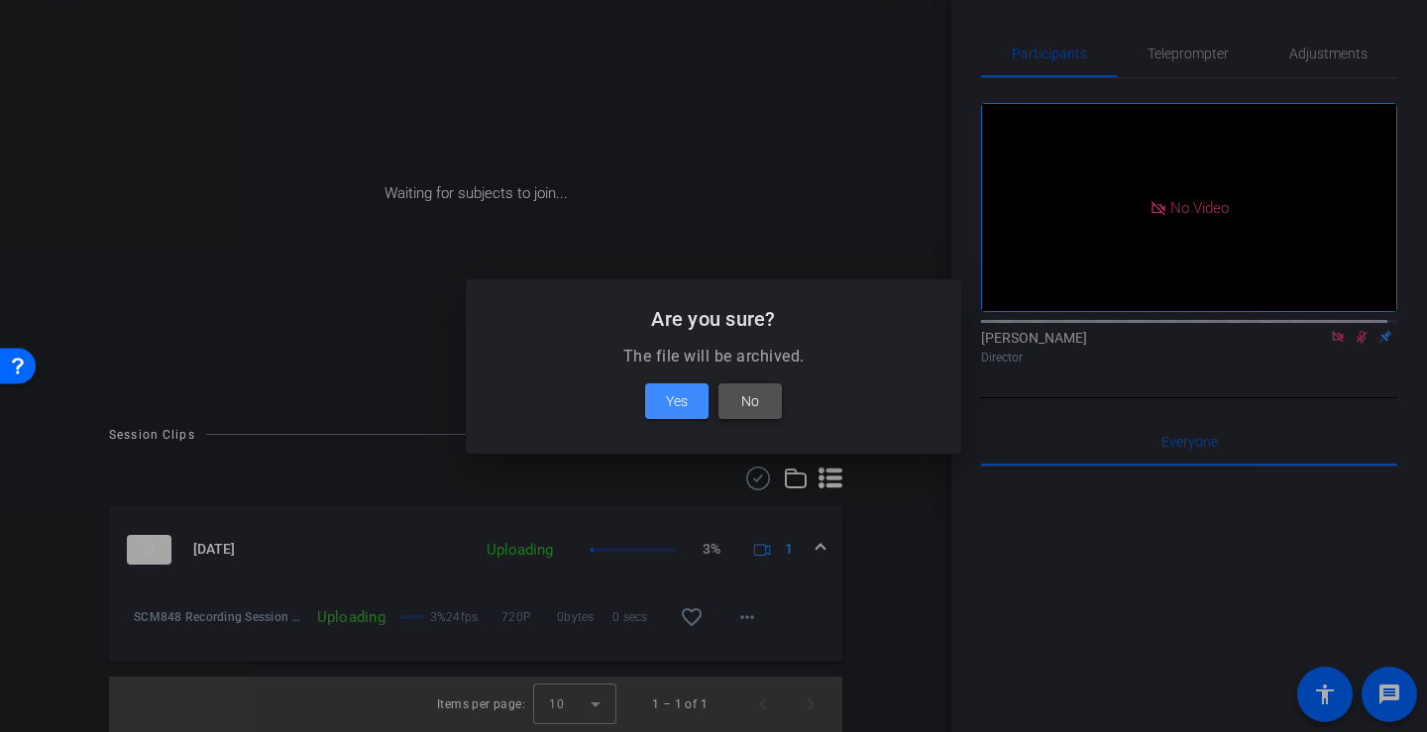
click at [737, 412] on span at bounding box center [750, 402] width 63 height 48
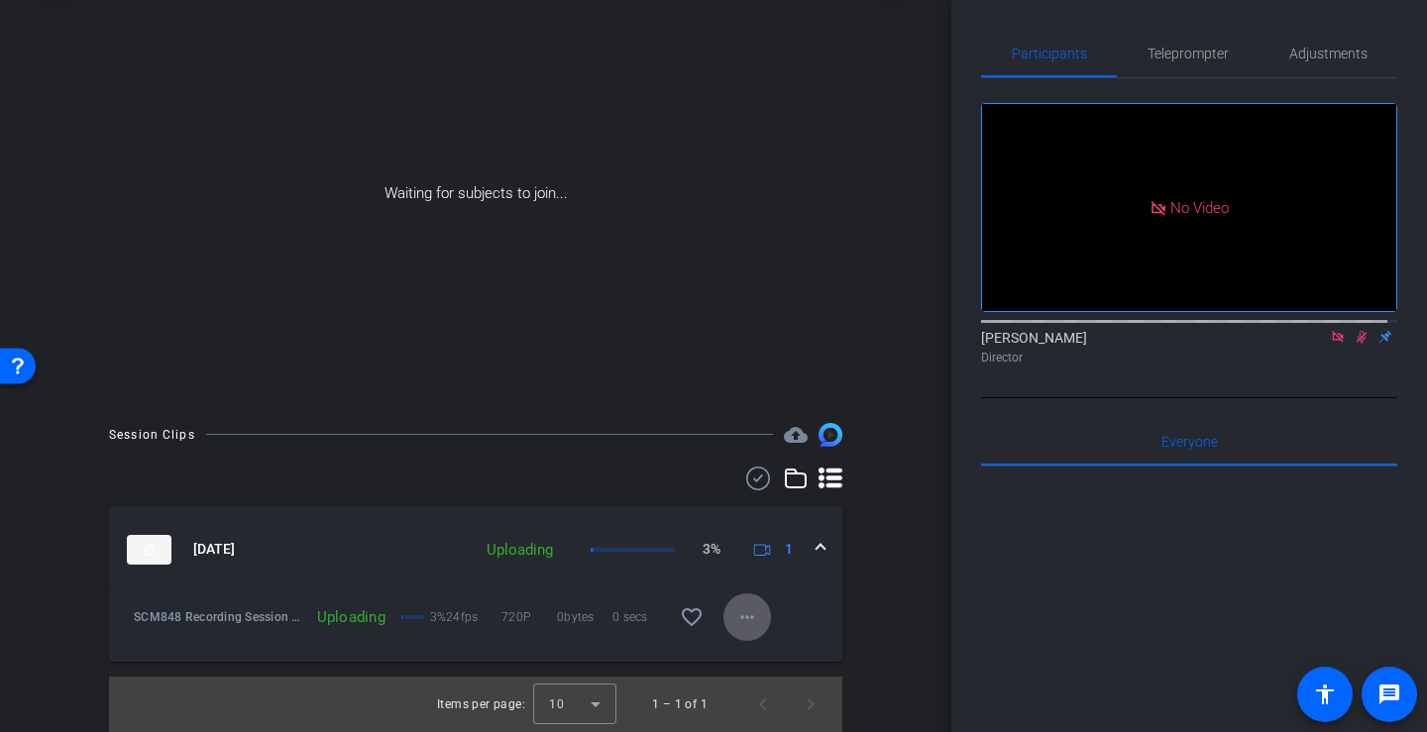
scroll to position [0, 0]
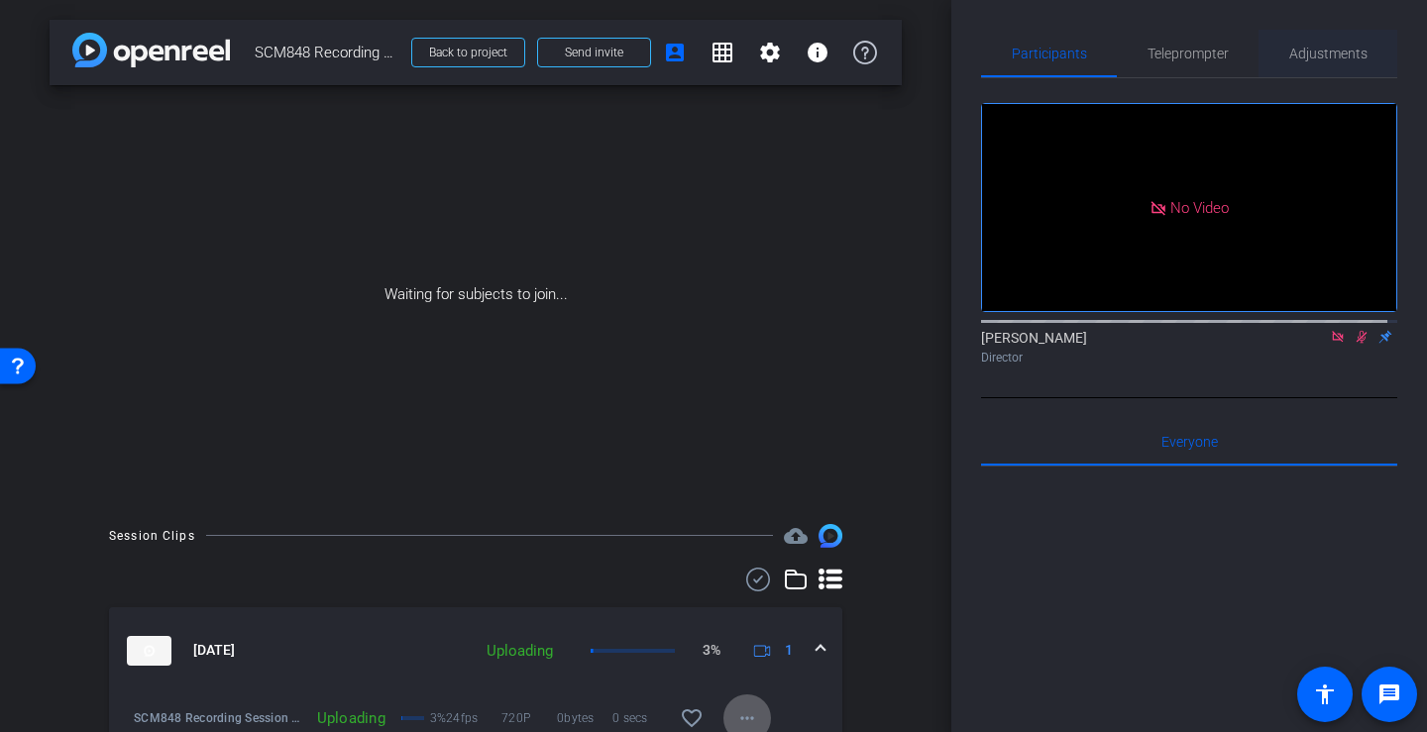
click at [1323, 42] on span "Adjustments" at bounding box center [1328, 54] width 78 height 48
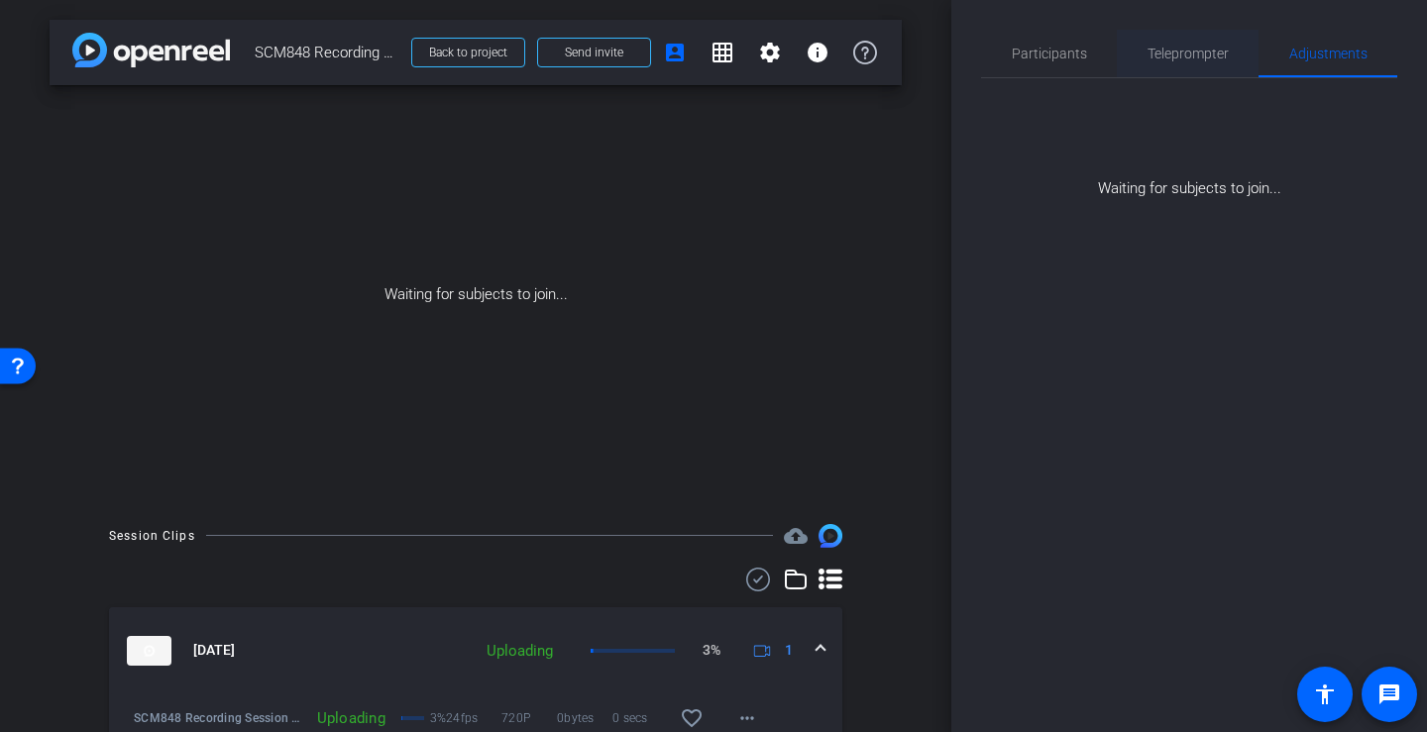
click at [1215, 43] on span "Teleprompter" at bounding box center [1188, 54] width 81 height 48
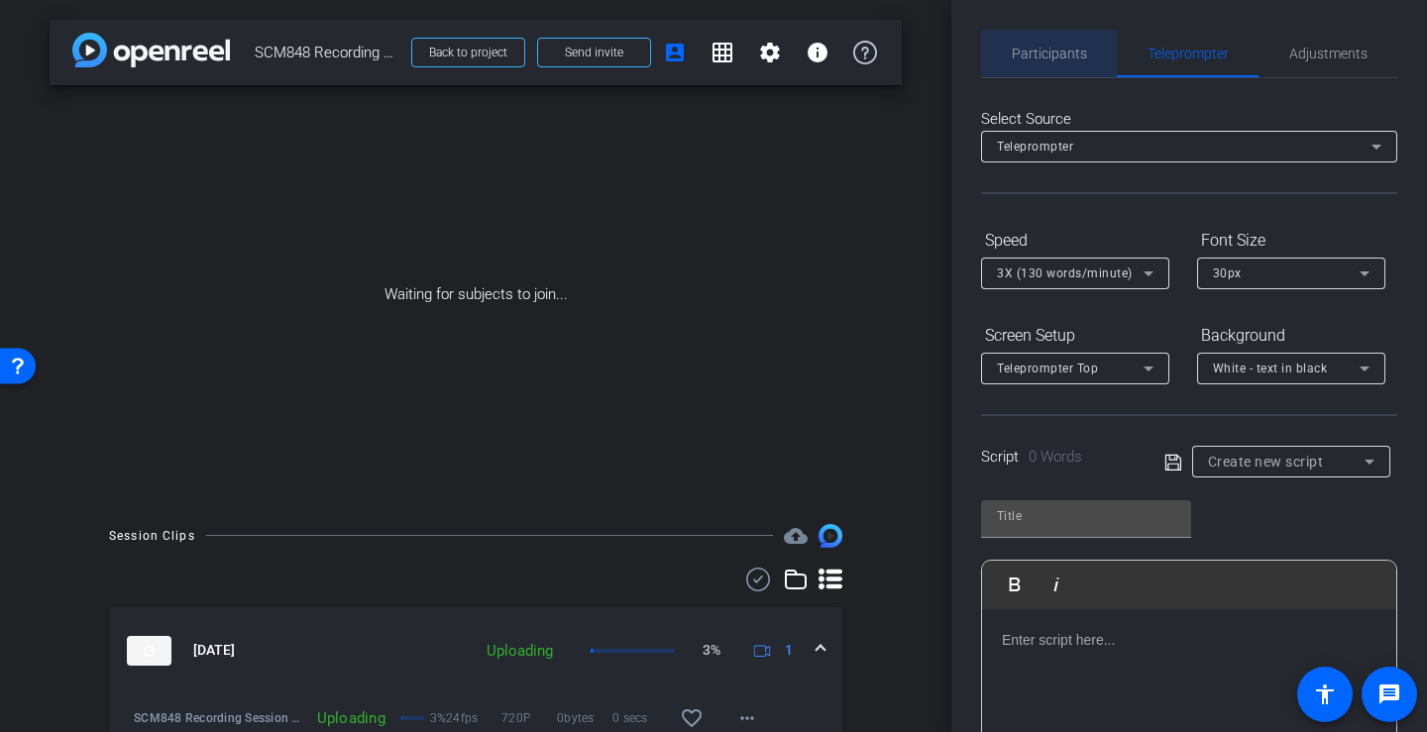
click at [1066, 48] on span "Participants" at bounding box center [1049, 54] width 75 height 14
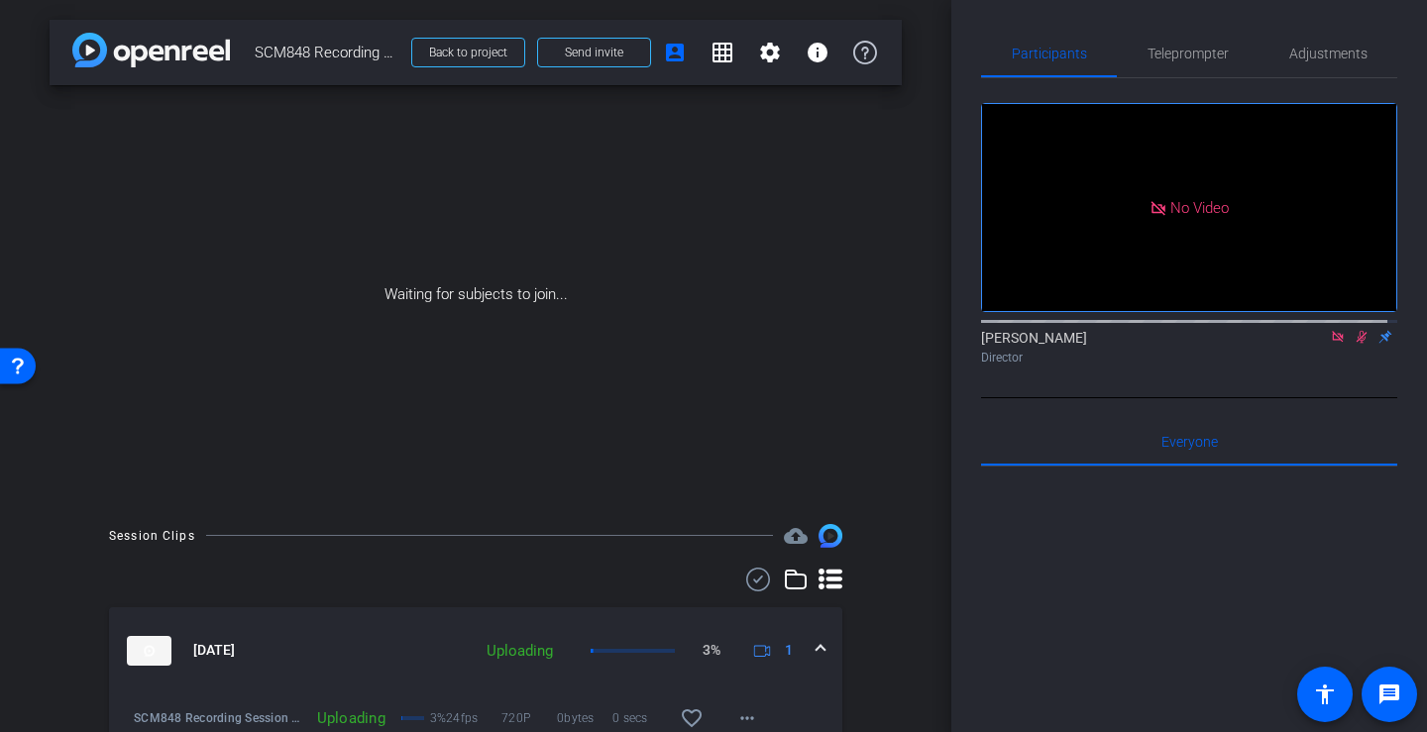
scroll to position [101, 0]
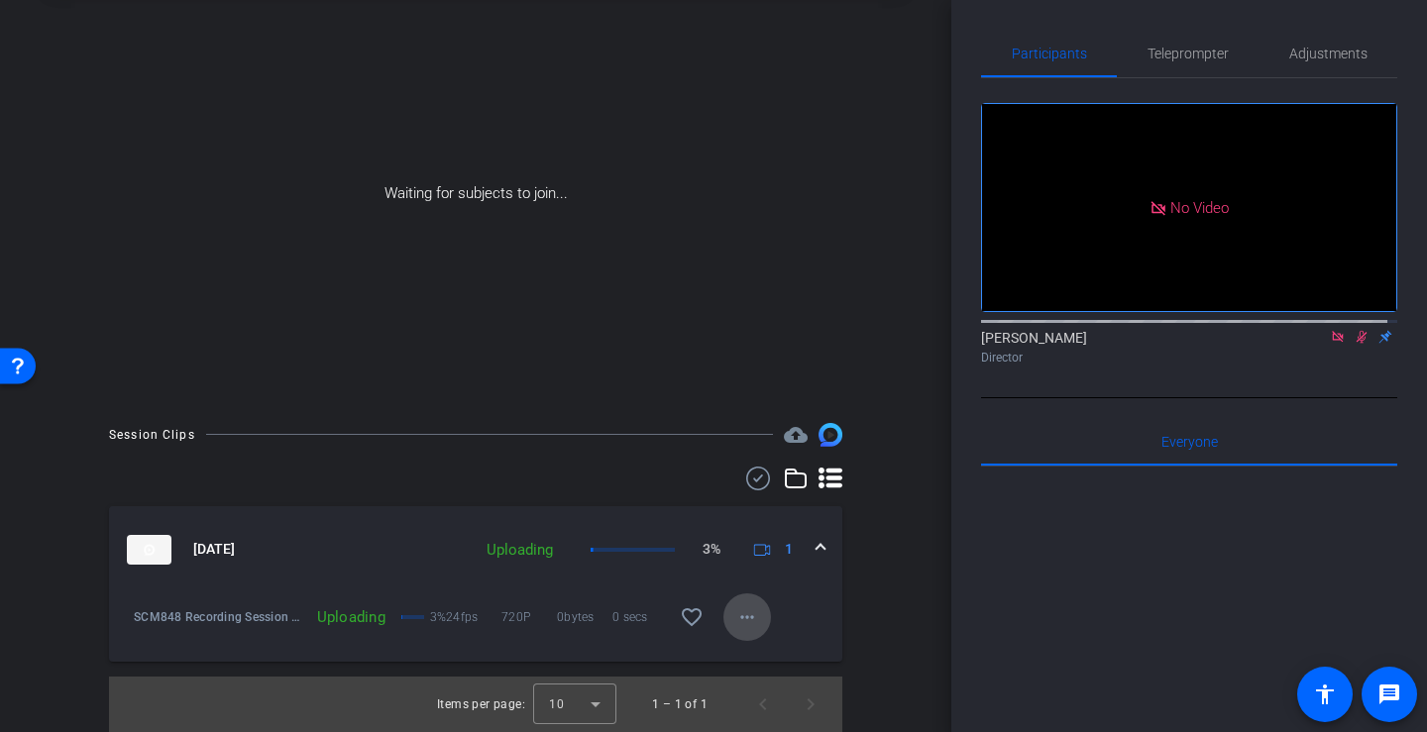
click at [739, 622] on mat-icon "more_horiz" at bounding box center [747, 618] width 24 height 24
click at [866, 564] on div at bounding box center [713, 366] width 1427 height 732
click at [451, 617] on span "24fps" at bounding box center [473, 618] width 55 height 20
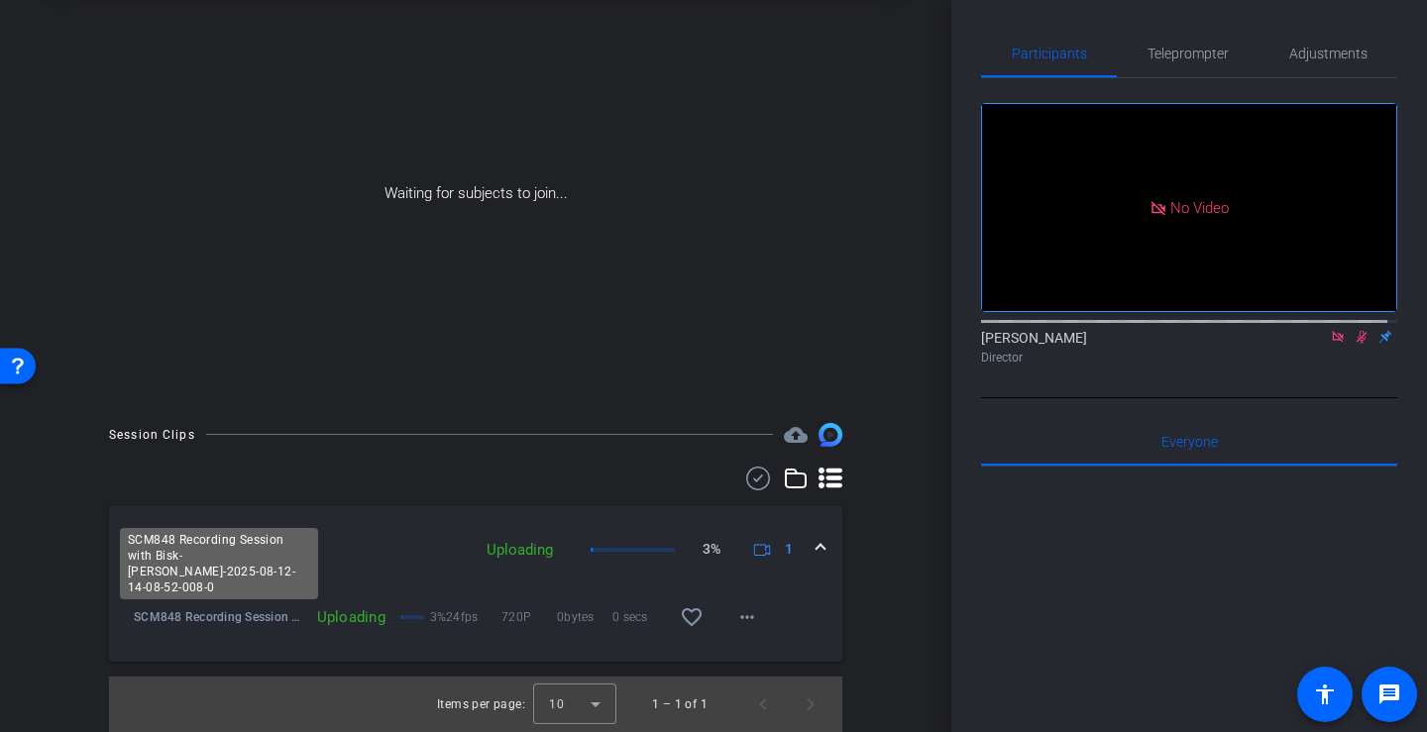
click at [252, 622] on span "SCM848 Recording Session with Bisk-[PERSON_NAME]-2025-08-12-14-08-52-008-0" at bounding box center [220, 618] width 173 height 20
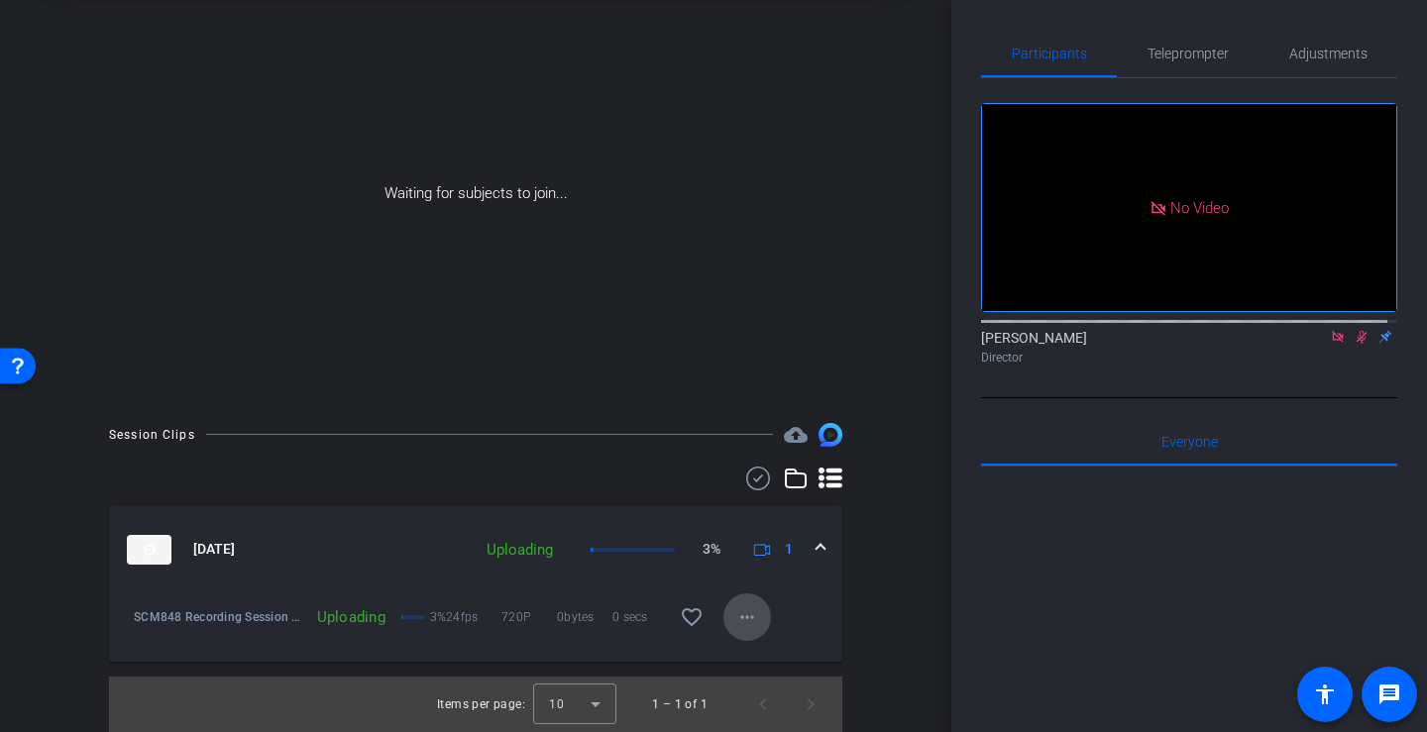
click at [735, 617] on mat-icon "more_horiz" at bounding box center [747, 618] width 24 height 24
click at [734, 617] on div at bounding box center [713, 366] width 1427 height 732
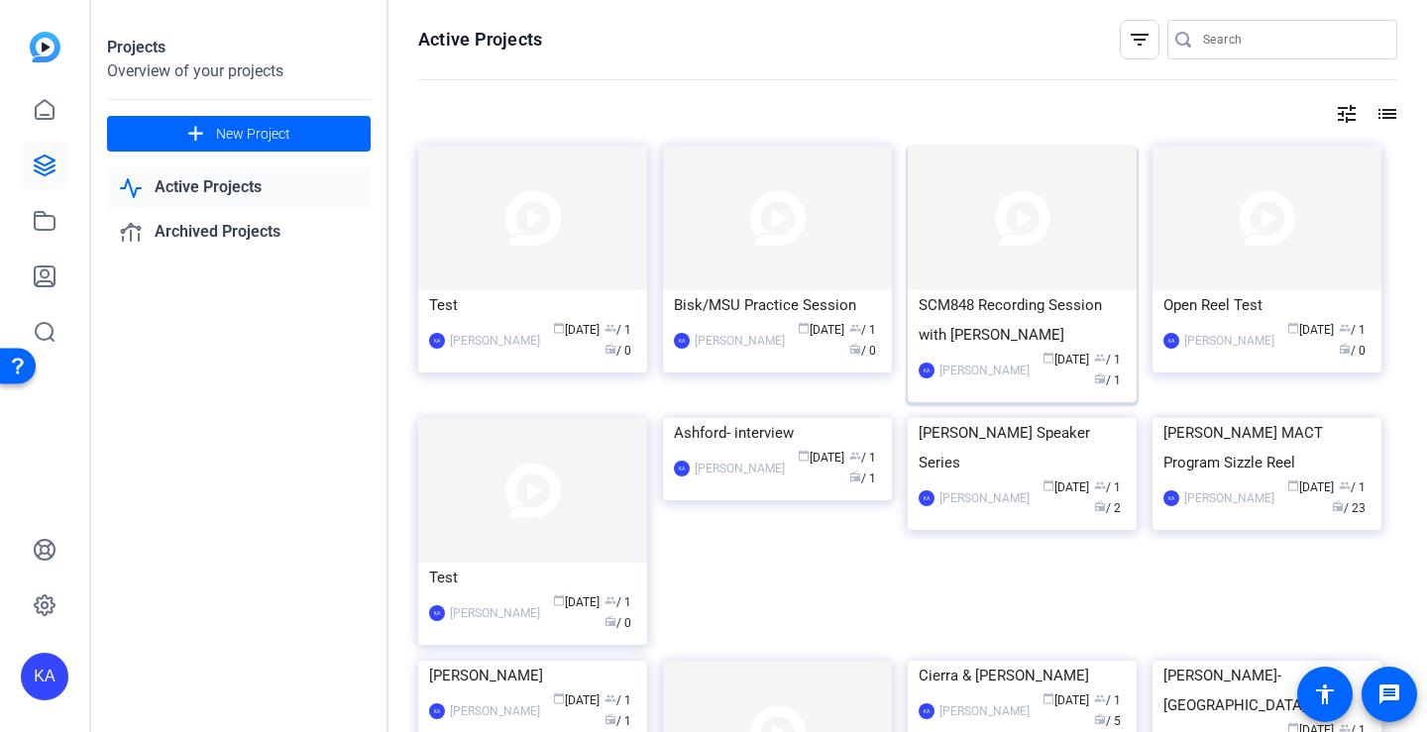
click at [1090, 257] on img at bounding box center [1022, 218] width 229 height 145
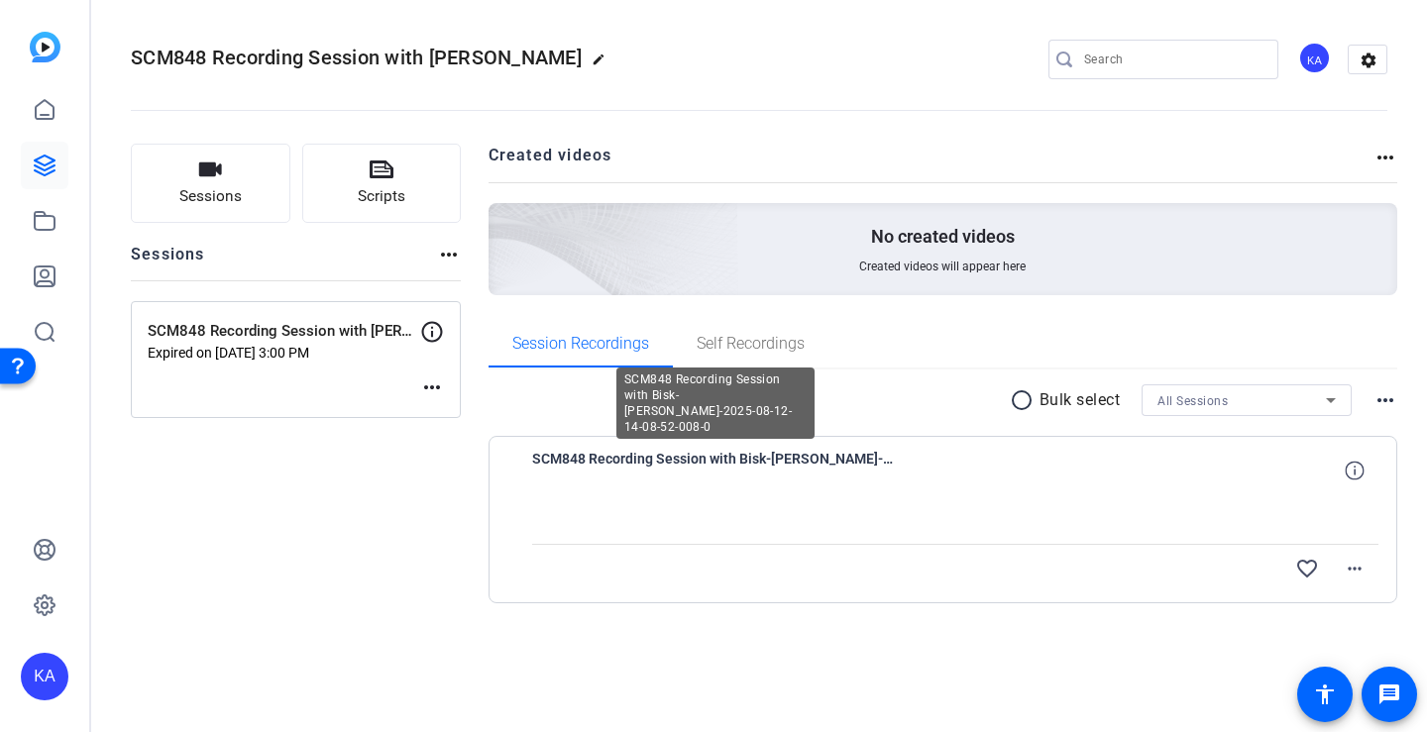
click at [854, 462] on span "SCM848 Recording Session with Bisk-[PERSON_NAME]-2025-08-12-14-08-52-008-0" at bounding box center [715, 471] width 367 height 48
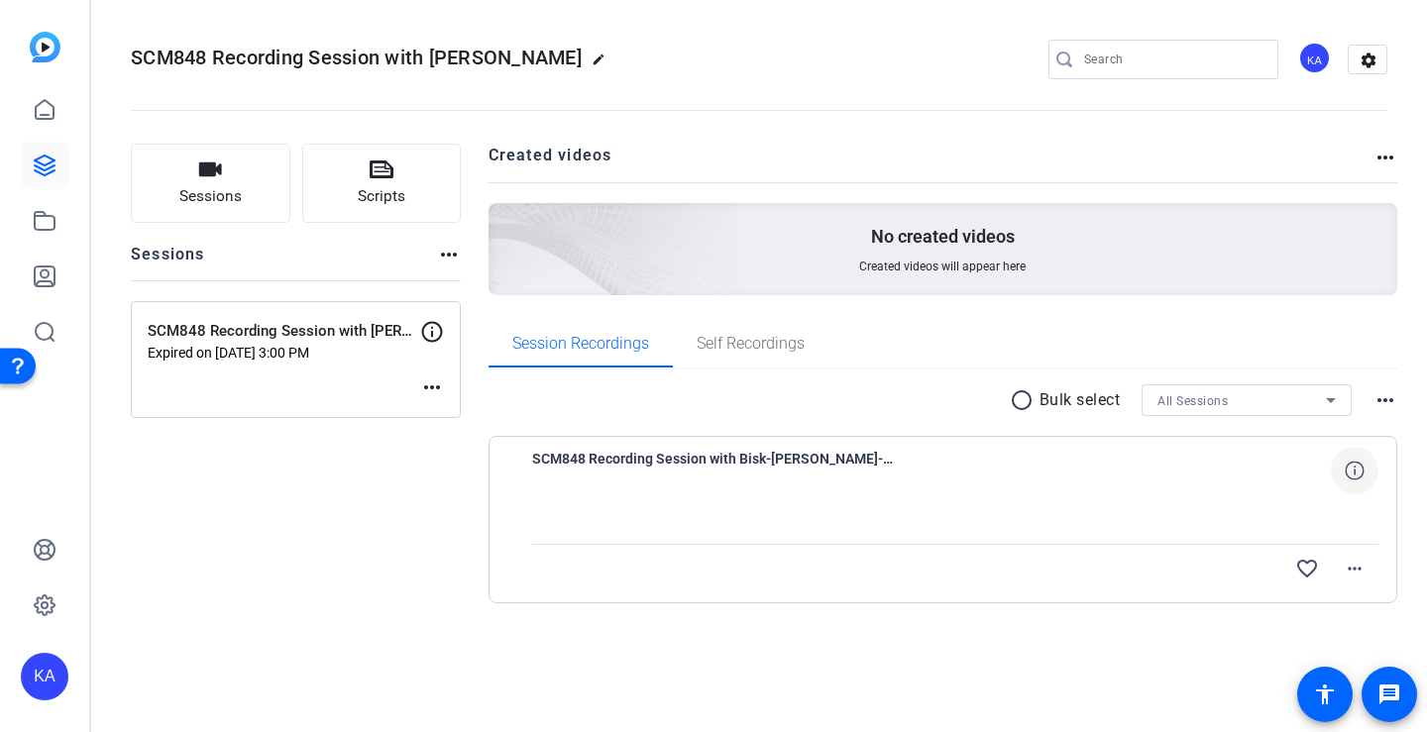
click at [1359, 471] on icon at bounding box center [1354, 470] width 19 height 19
click at [1348, 511] on div at bounding box center [955, 520] width 847 height 50
click at [1350, 571] on mat-icon "more_horiz" at bounding box center [1355, 569] width 24 height 24
click at [1109, 541] on div at bounding box center [713, 366] width 1427 height 732
click at [748, 347] on span "Self Recordings" at bounding box center [751, 344] width 108 height 16
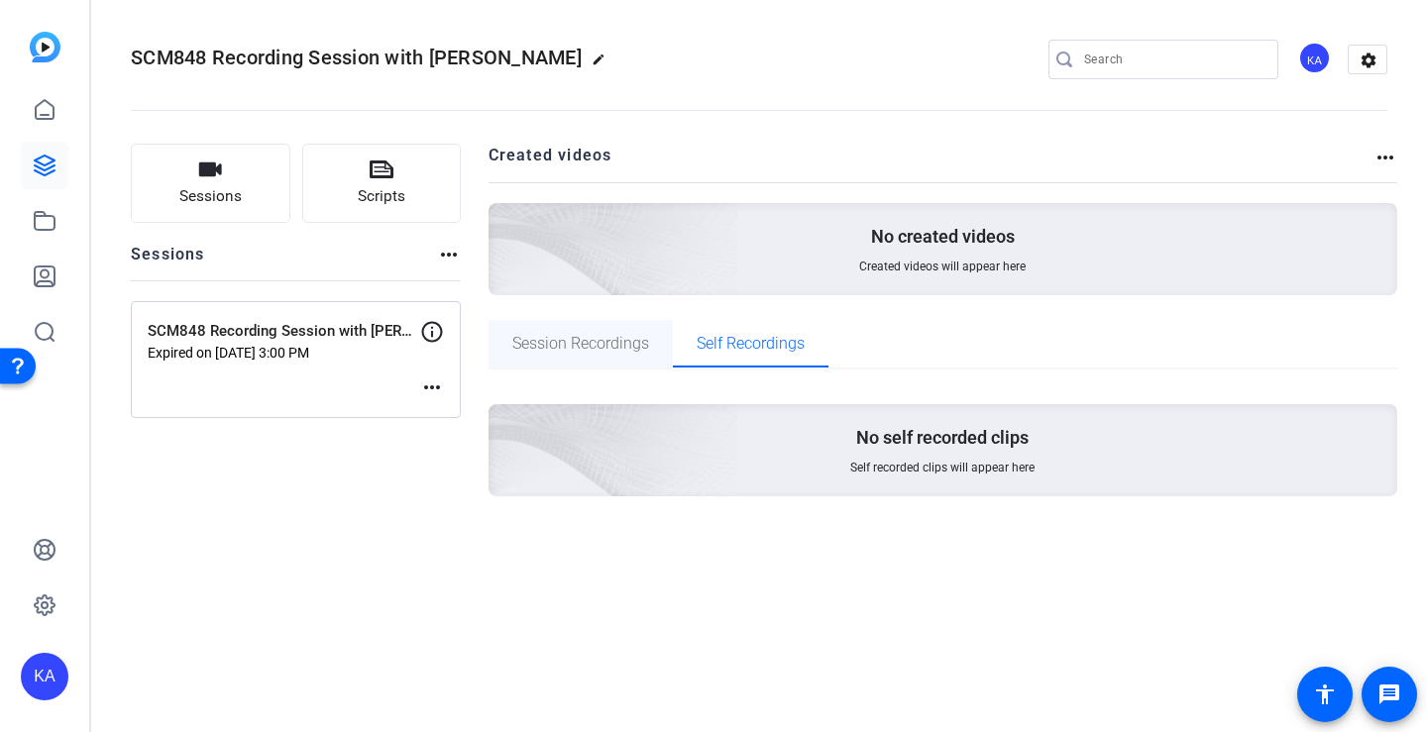
click at [571, 349] on span "Session Recordings" at bounding box center [580, 344] width 137 height 16
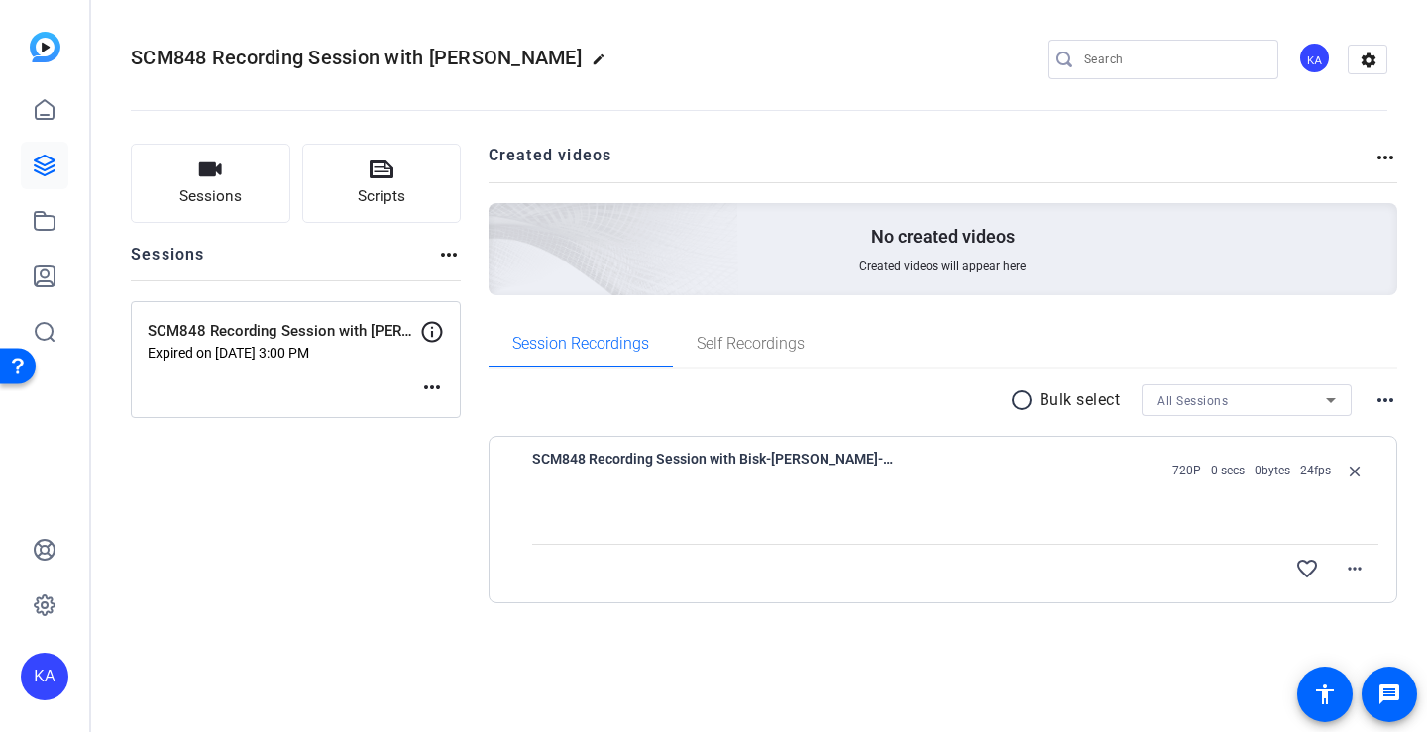
click at [307, 376] on div "SCM848 Recording Session with Bisk Expired on Aug 12, 2025 @ 3:00 PM more_horiz" at bounding box center [296, 359] width 330 height 117
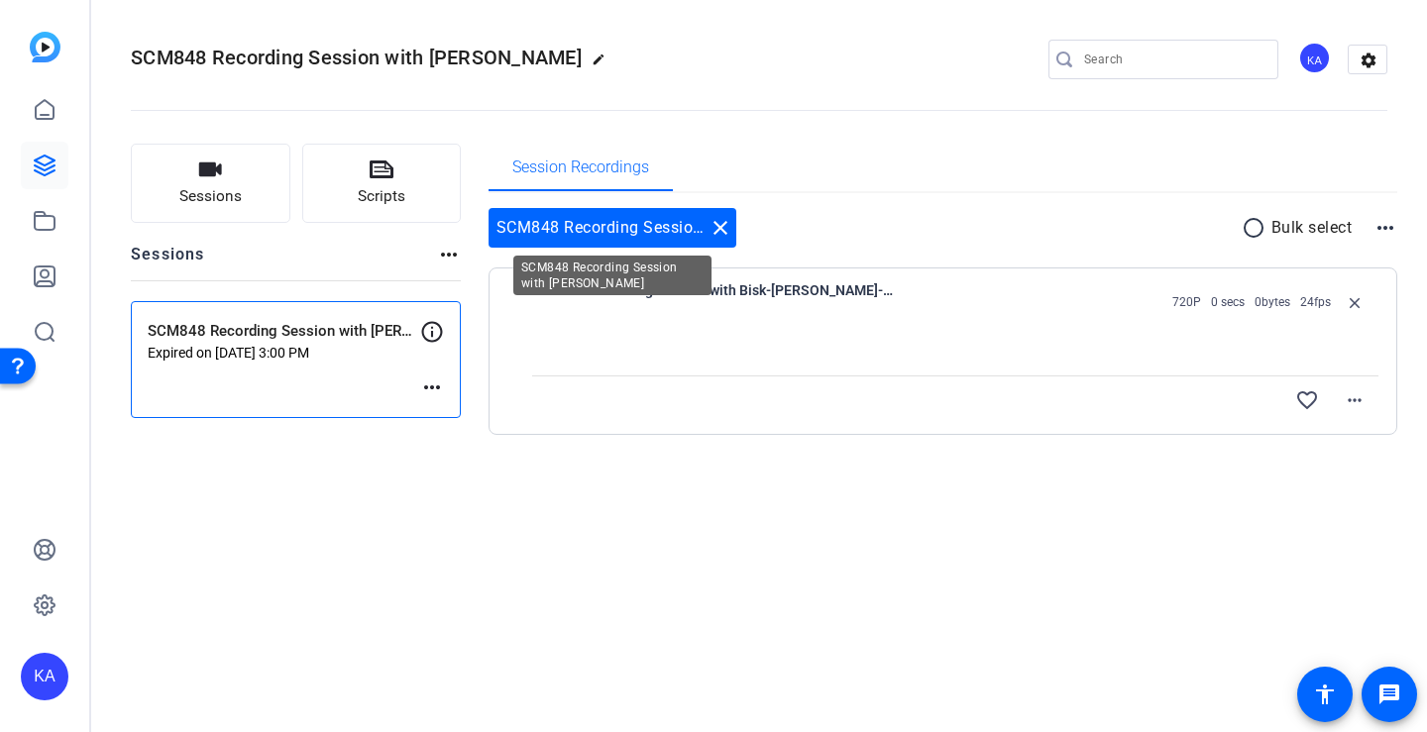
click at [582, 224] on div "SCM848 Recording Session with Bisk close" at bounding box center [613, 228] width 248 height 40
click at [441, 392] on mat-icon "more_horiz" at bounding box center [432, 388] width 24 height 24
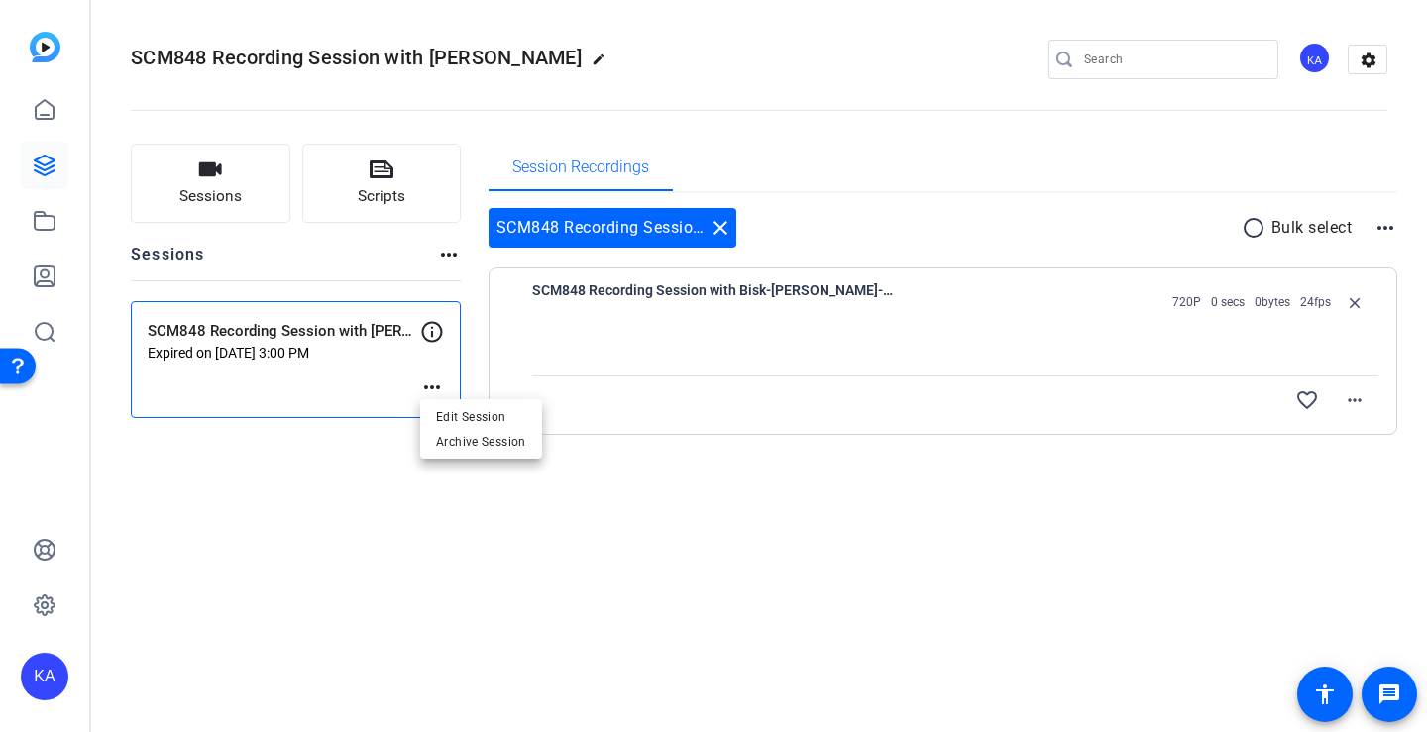
drag, startPoint x: 461, startPoint y: 482, endPoint x: 360, endPoint y: 431, distance: 113.0
click at [446, 477] on div at bounding box center [713, 366] width 1427 height 732
click at [35, 108] on icon at bounding box center [45, 110] width 24 height 24
